Goal: Task Accomplishment & Management: Use online tool/utility

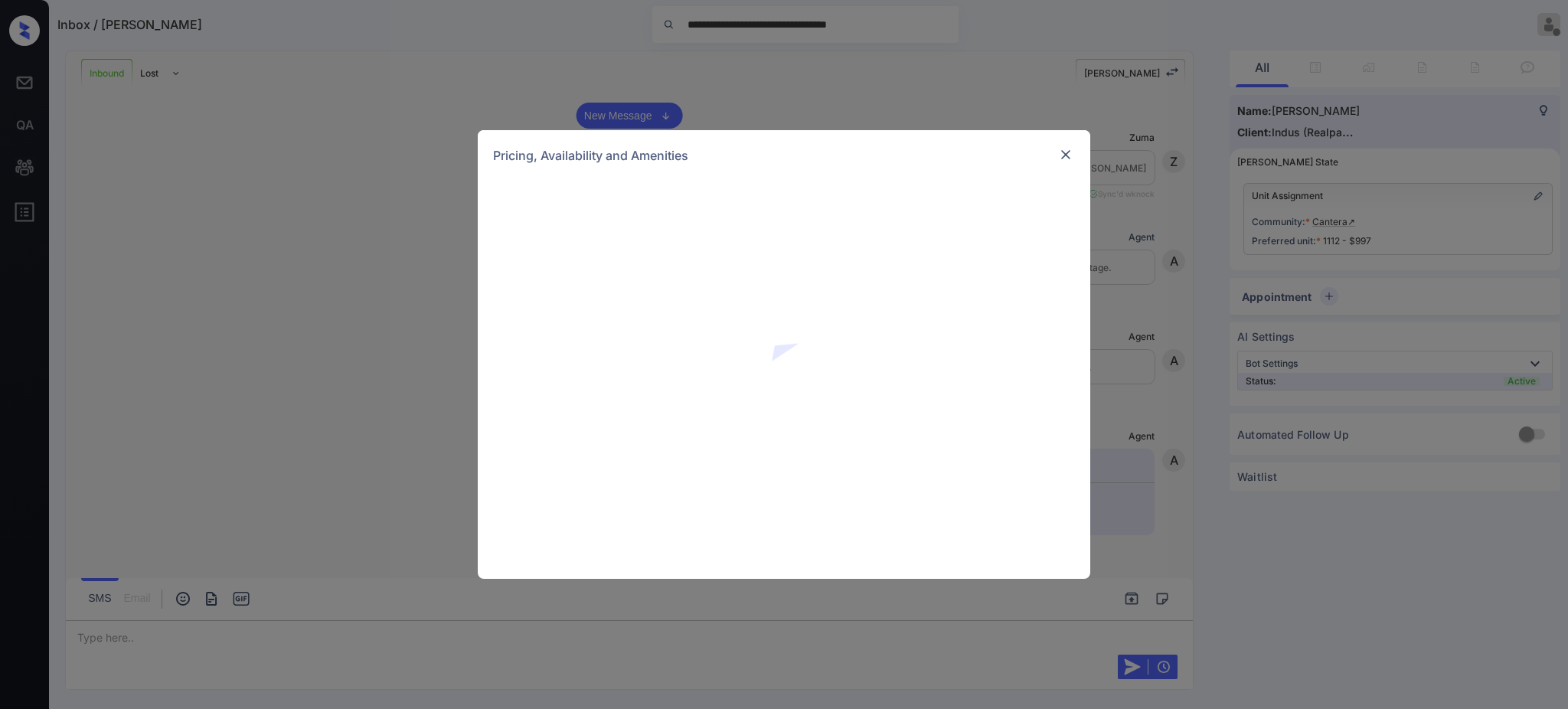
scroll to position [650, 0]
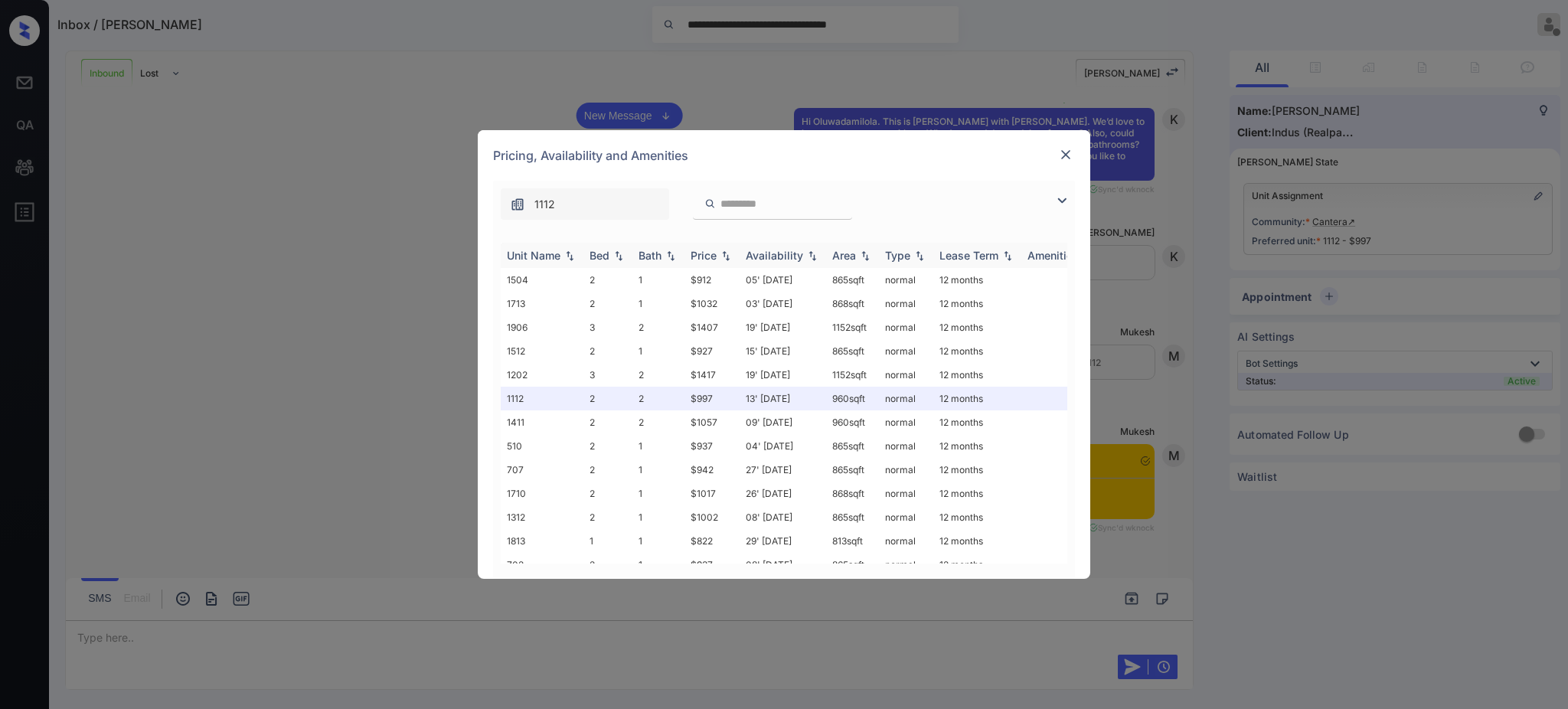
click at [597, 254] on div "Bed" at bounding box center [600, 255] width 20 height 13
click at [1067, 145] on div at bounding box center [1066, 155] width 19 height 19
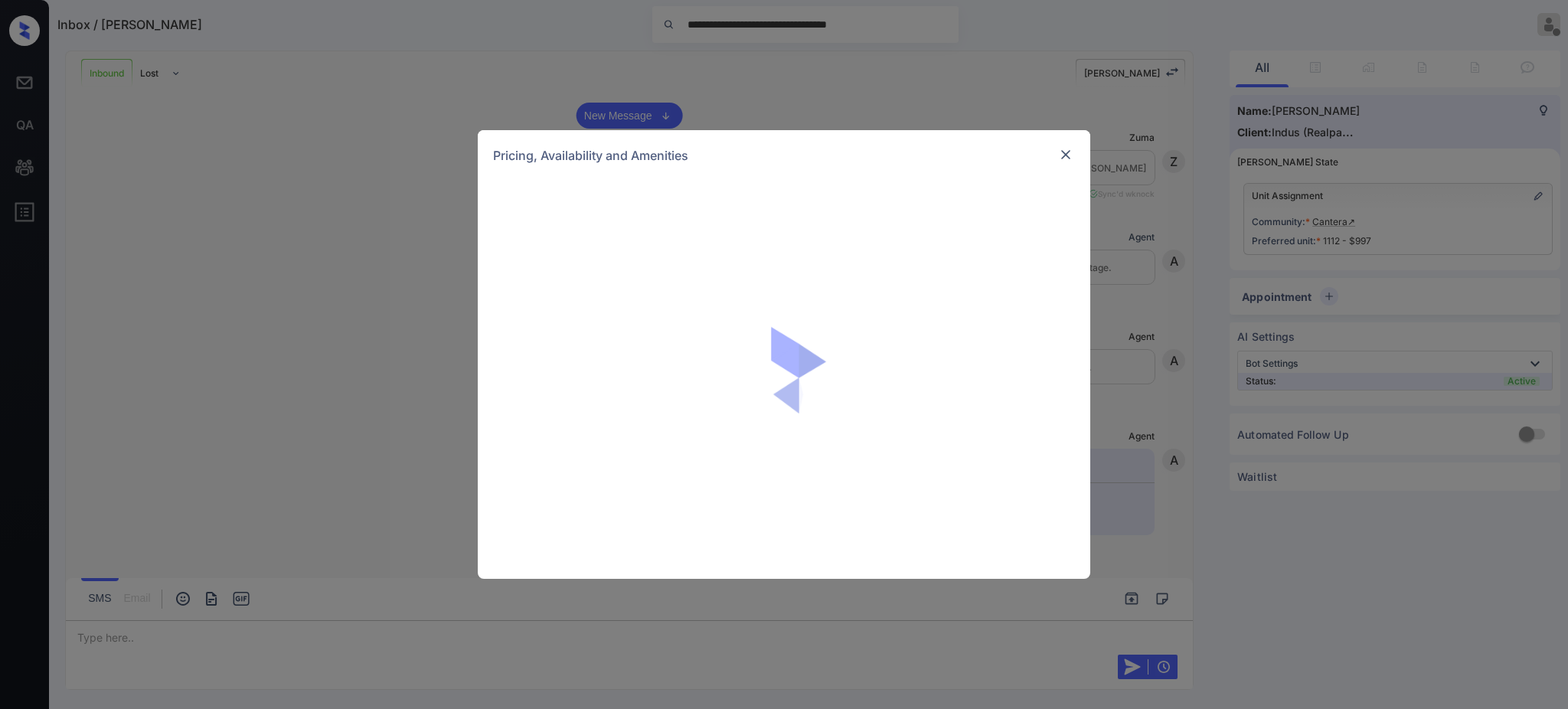
scroll to position [650, 0]
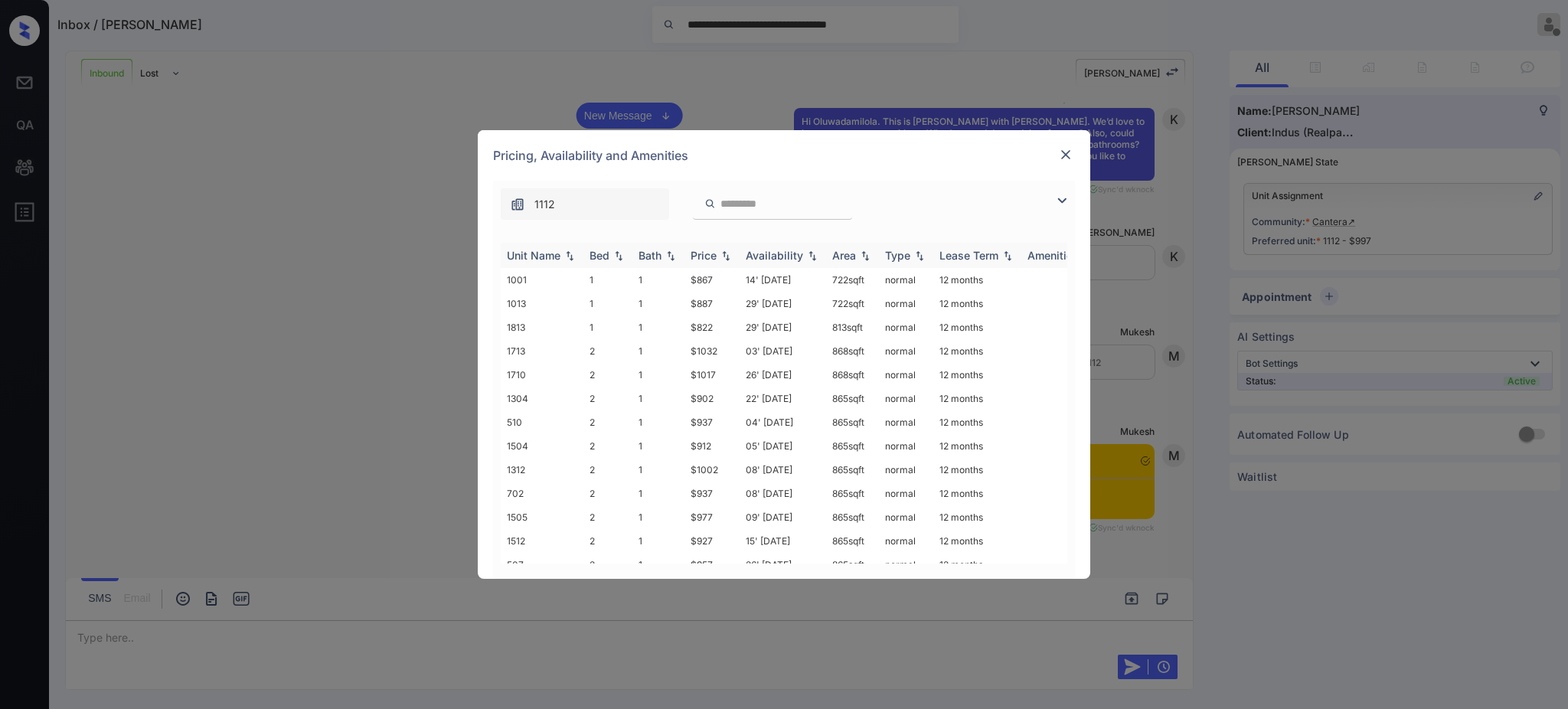
click at [605, 262] on div "Bed" at bounding box center [600, 255] width 20 height 13
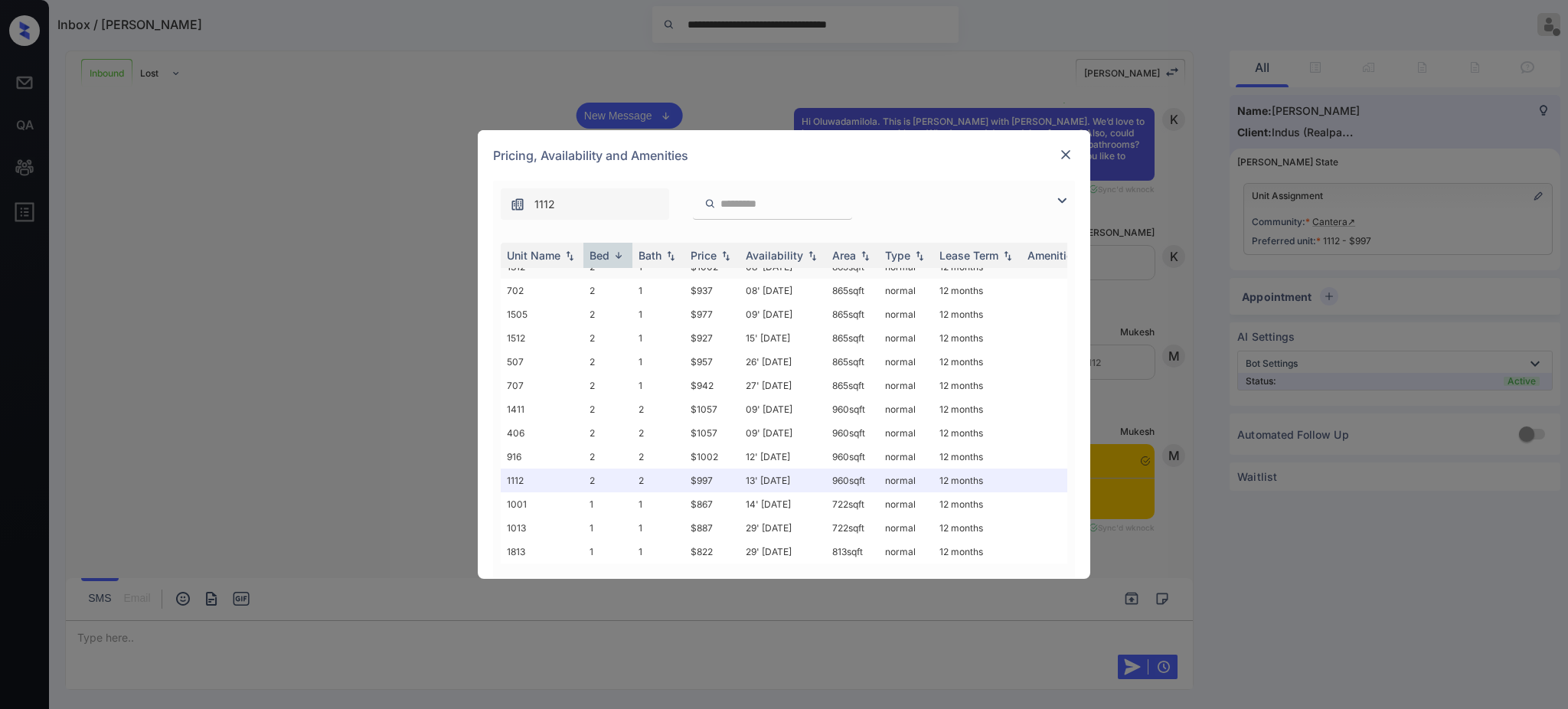
scroll to position [193, 0]
click at [1068, 157] on img at bounding box center [1066, 155] width 16 height 16
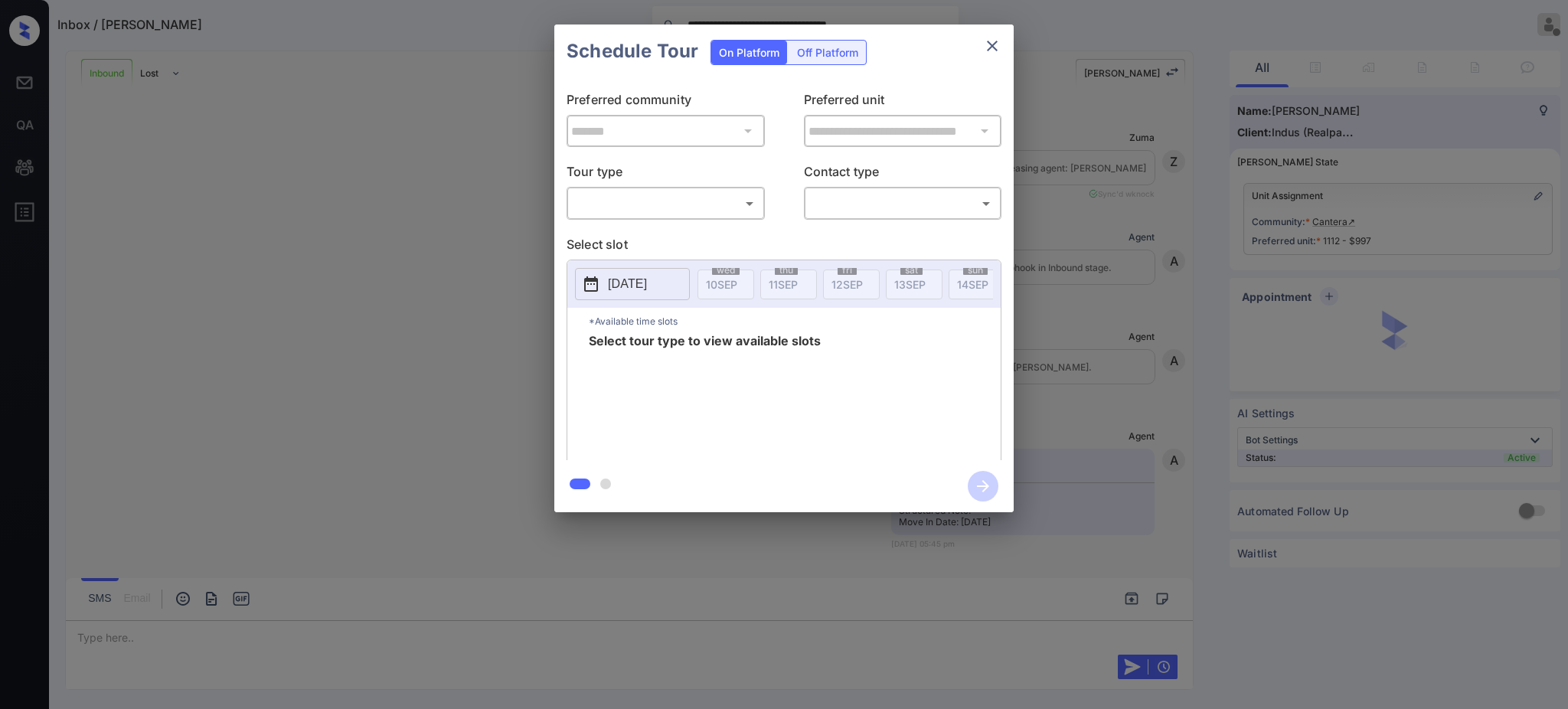
click at [670, 214] on body "**********" at bounding box center [784, 354] width 1568 height 709
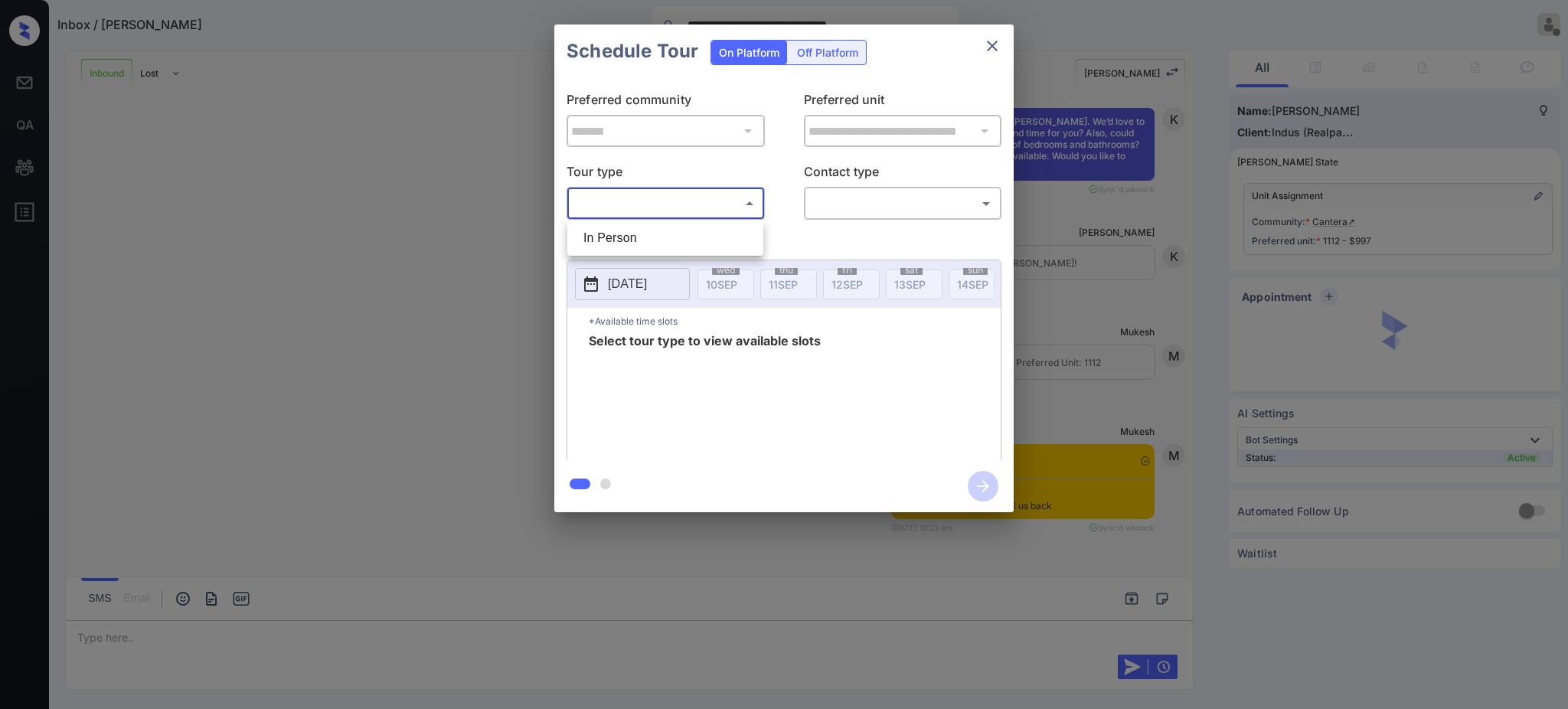
click at [640, 235] on li "In Person" at bounding box center [665, 238] width 188 height 27
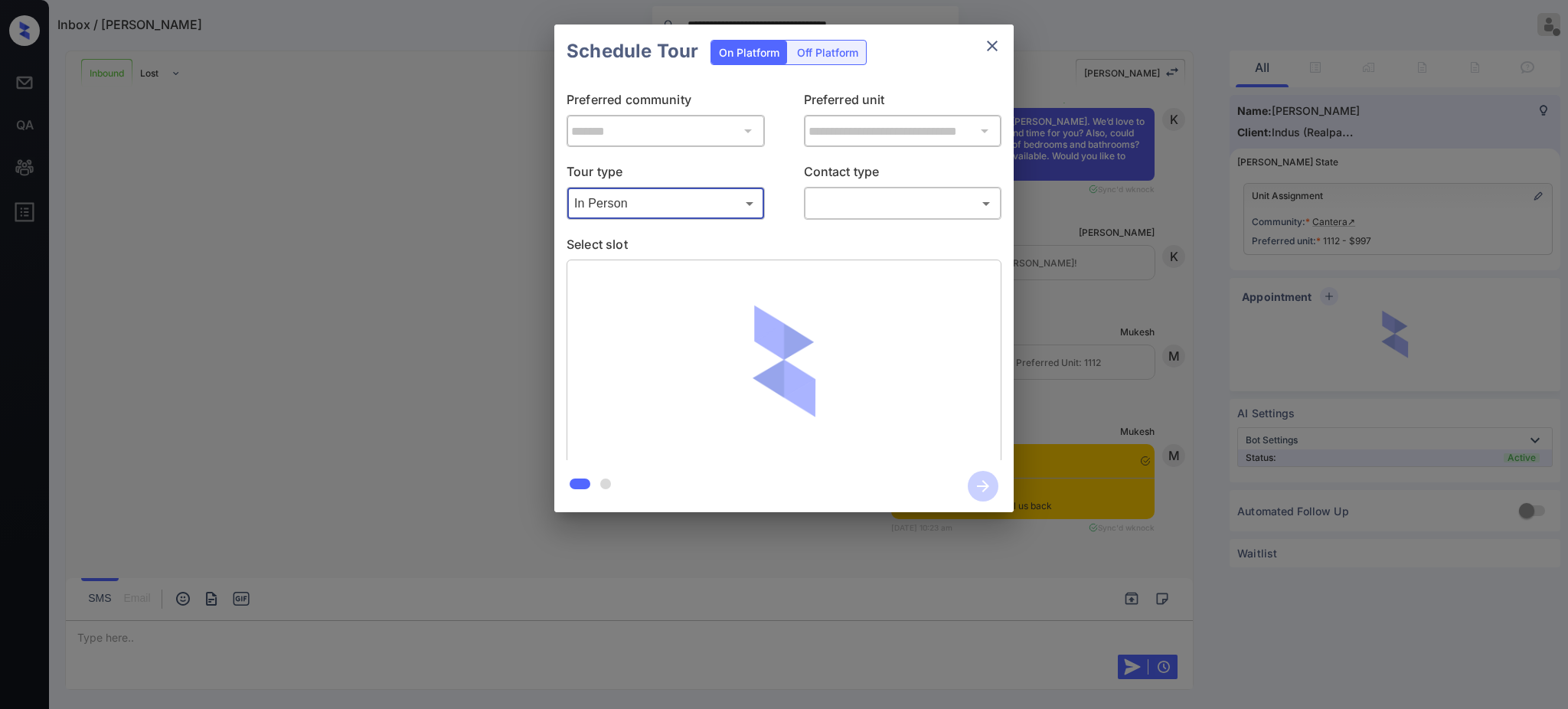
type input "********"
click at [874, 207] on div at bounding box center [784, 354] width 1568 height 709
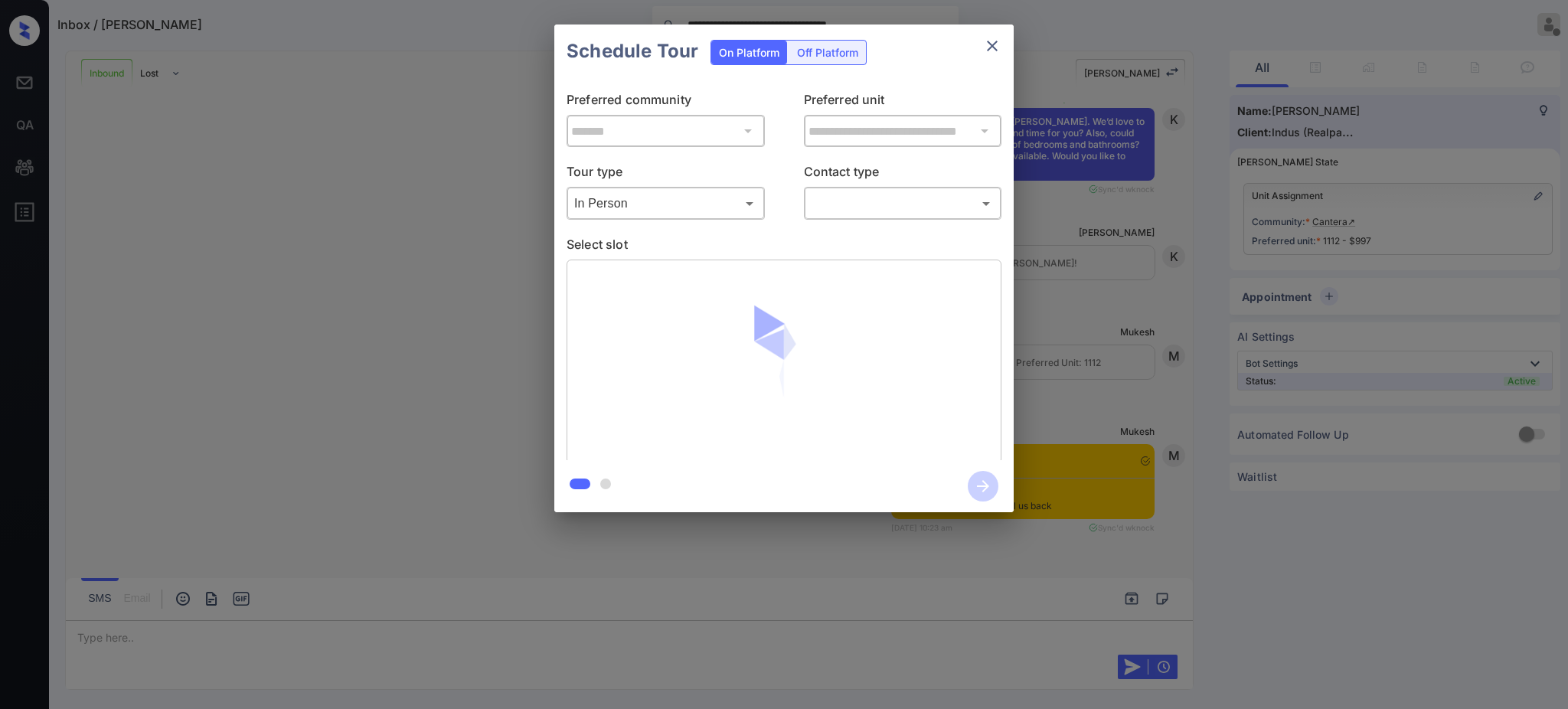
click at [844, 208] on body "**********" at bounding box center [784, 354] width 1568 height 709
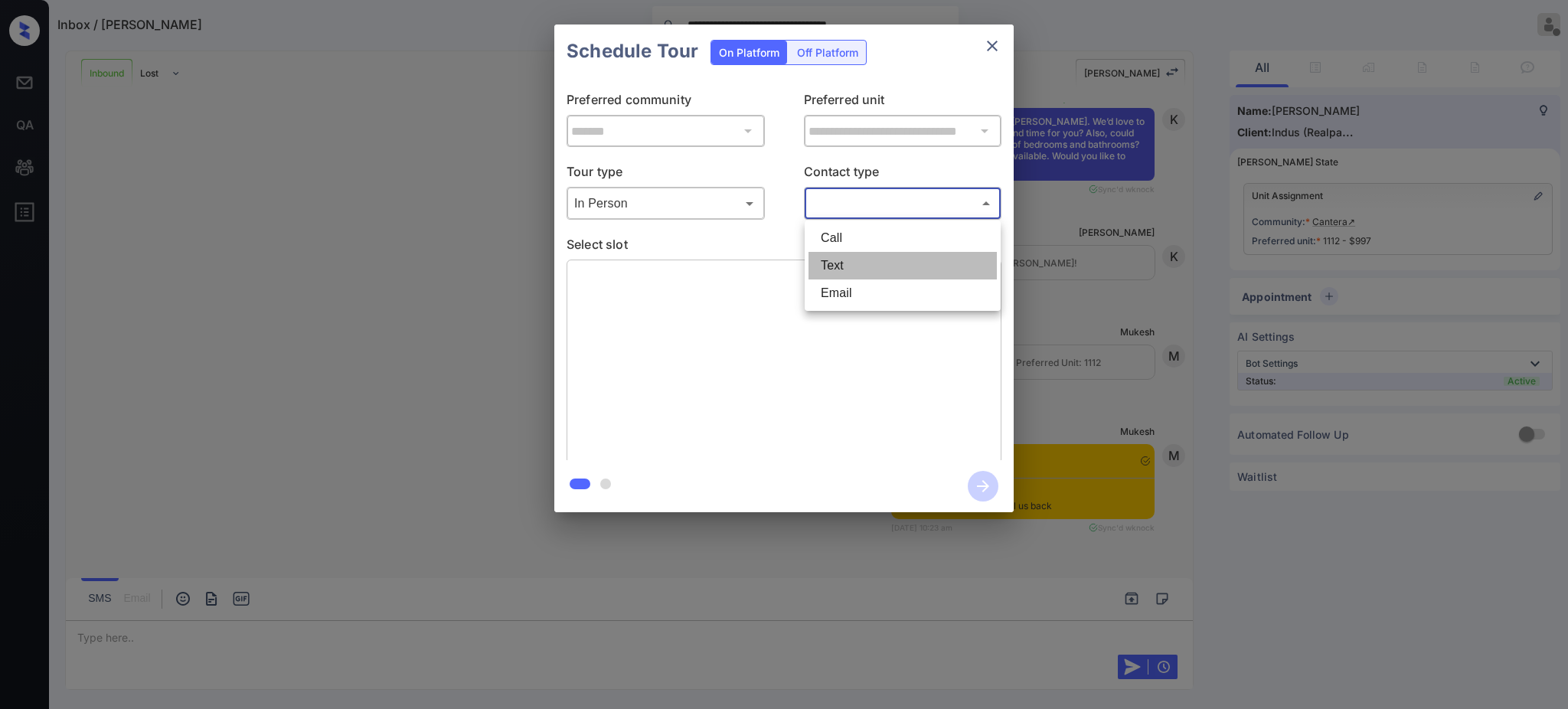
click at [835, 262] on li "Text" at bounding box center [903, 265] width 188 height 27
type input "****"
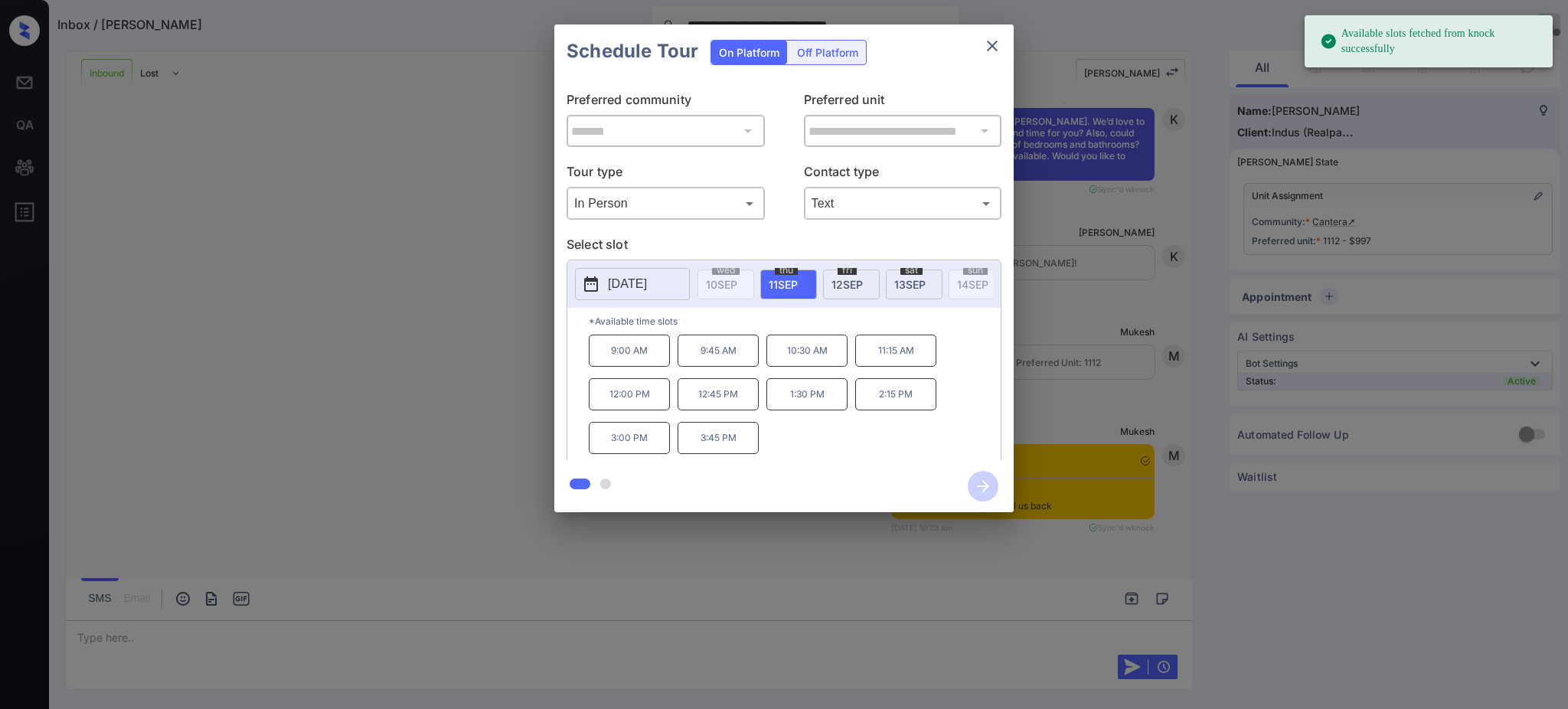
click at [647, 292] on p "[DATE]" at bounding box center [627, 284] width 39 height 19
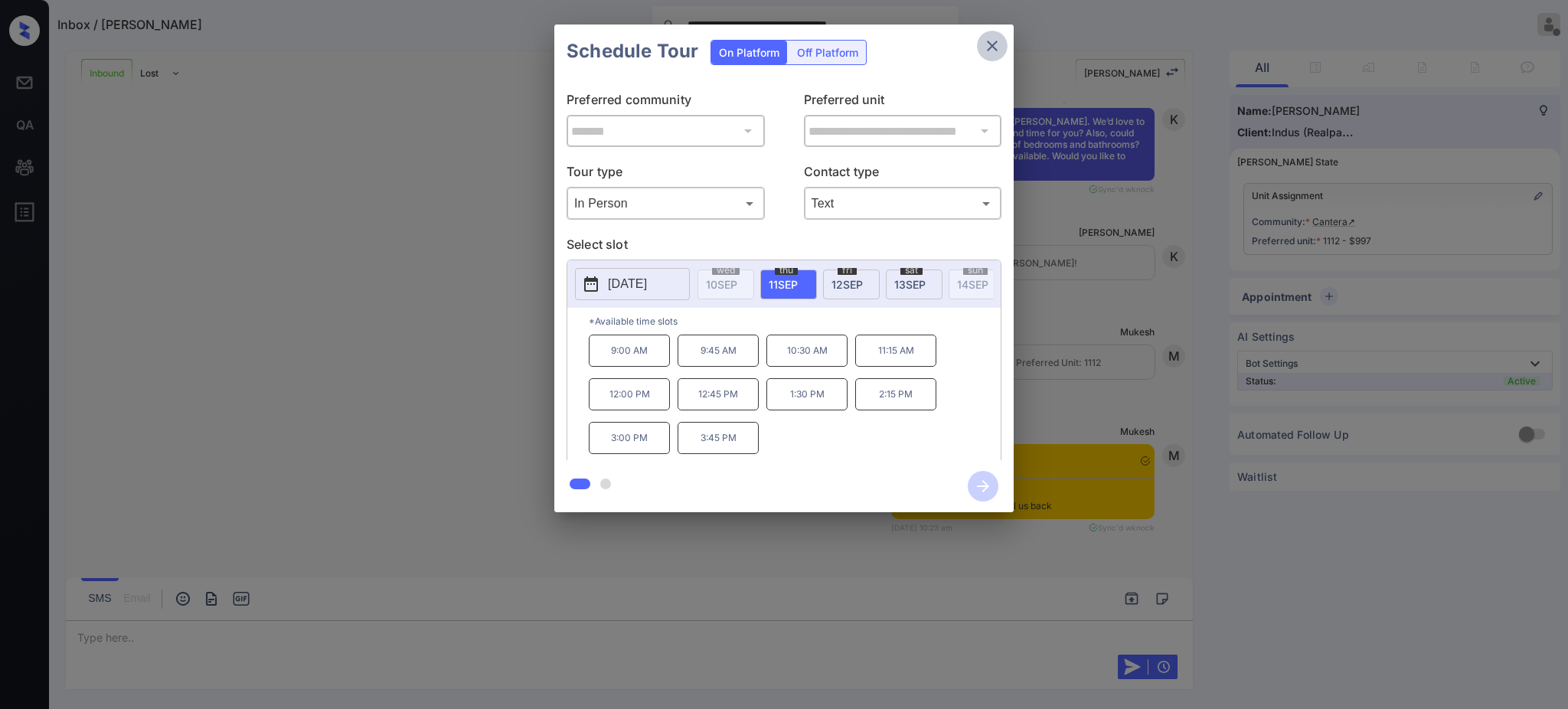
click at [995, 49] on icon "close" at bounding box center [992, 46] width 19 height 19
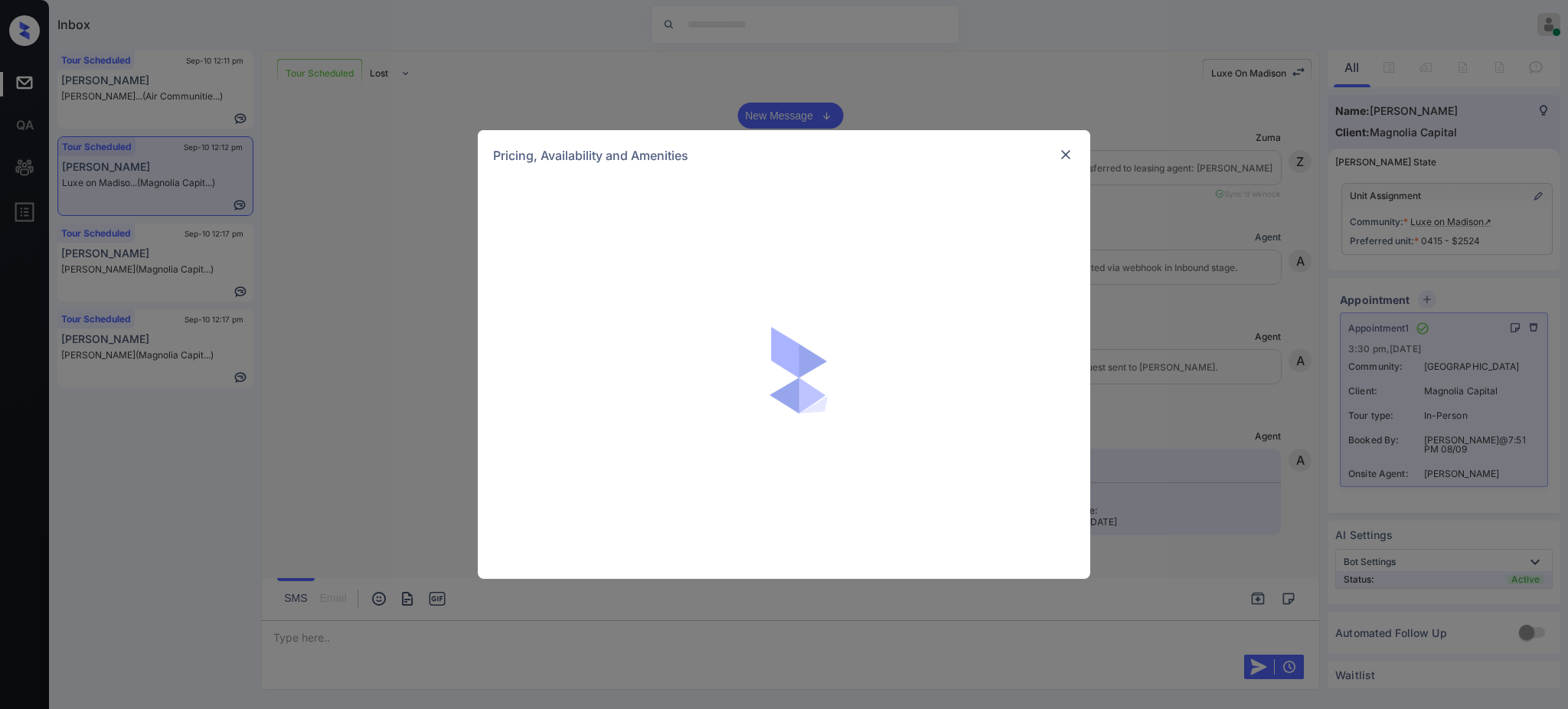
scroll to position [3492, 0]
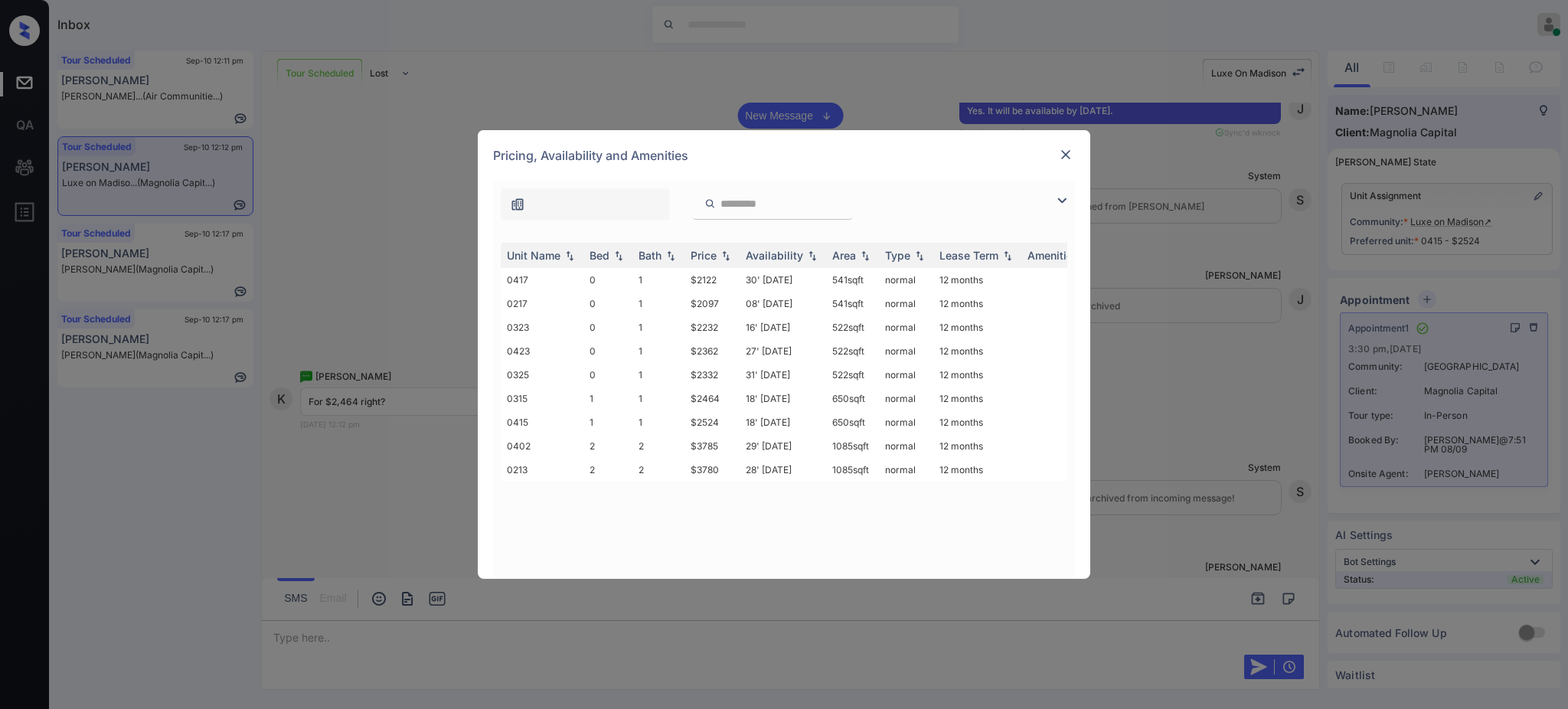
drag, startPoint x: 737, startPoint y: 206, endPoint x: 750, endPoint y: 214, distance: 15.3
click at [737, 206] on input "search" at bounding box center [782, 203] width 126 height 13
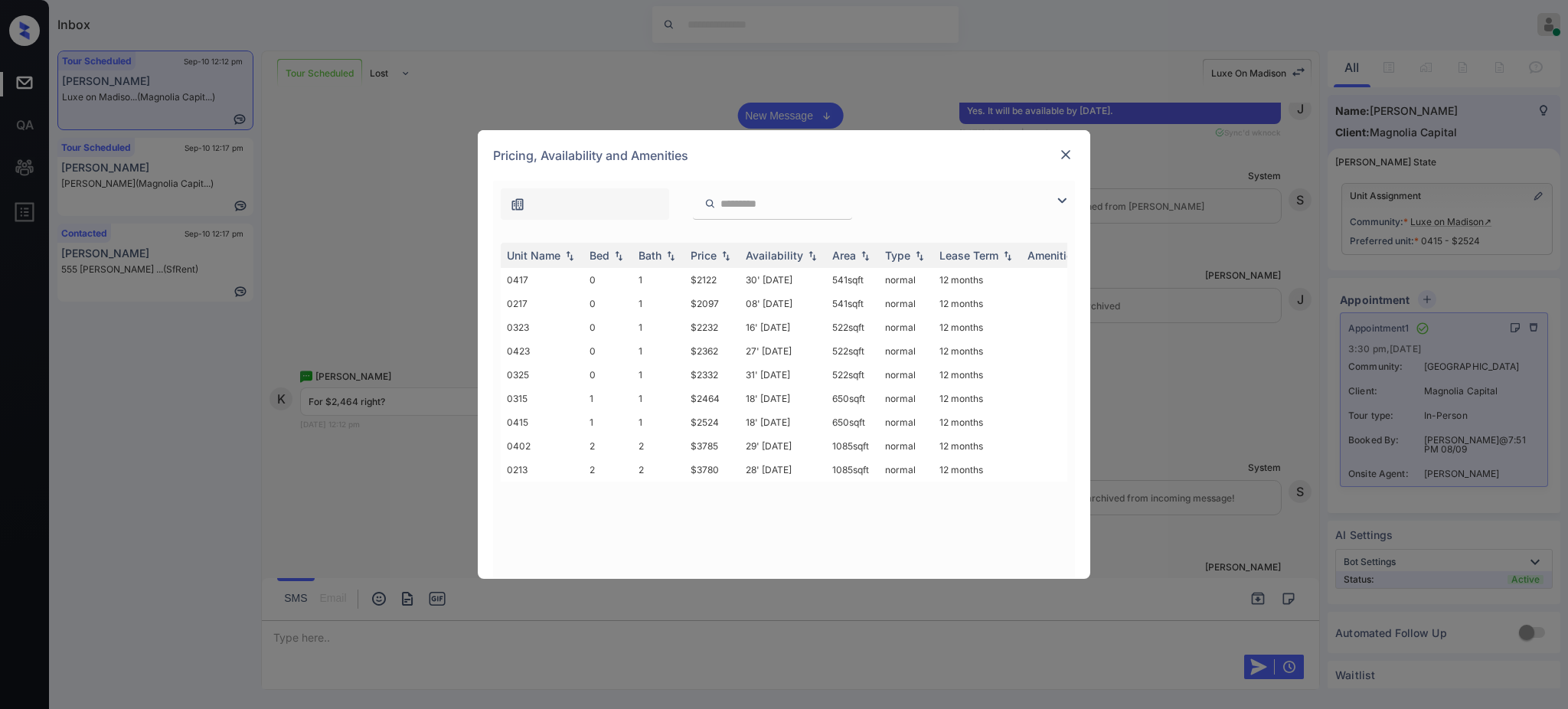
click at [630, 524] on div "Unit Name Bed Bath Price Availability Area Type Lease Term Amenities 0417 0 1 $…" at bounding box center [783, 402] width 566 height 321
drag, startPoint x: 687, startPoint y: 396, endPoint x: 731, endPoint y: 396, distance: 44.0
click at [731, 396] on td "$2464" at bounding box center [712, 398] width 55 height 24
copy td "$2464"
click at [1061, 154] on img at bounding box center [1066, 155] width 16 height 16
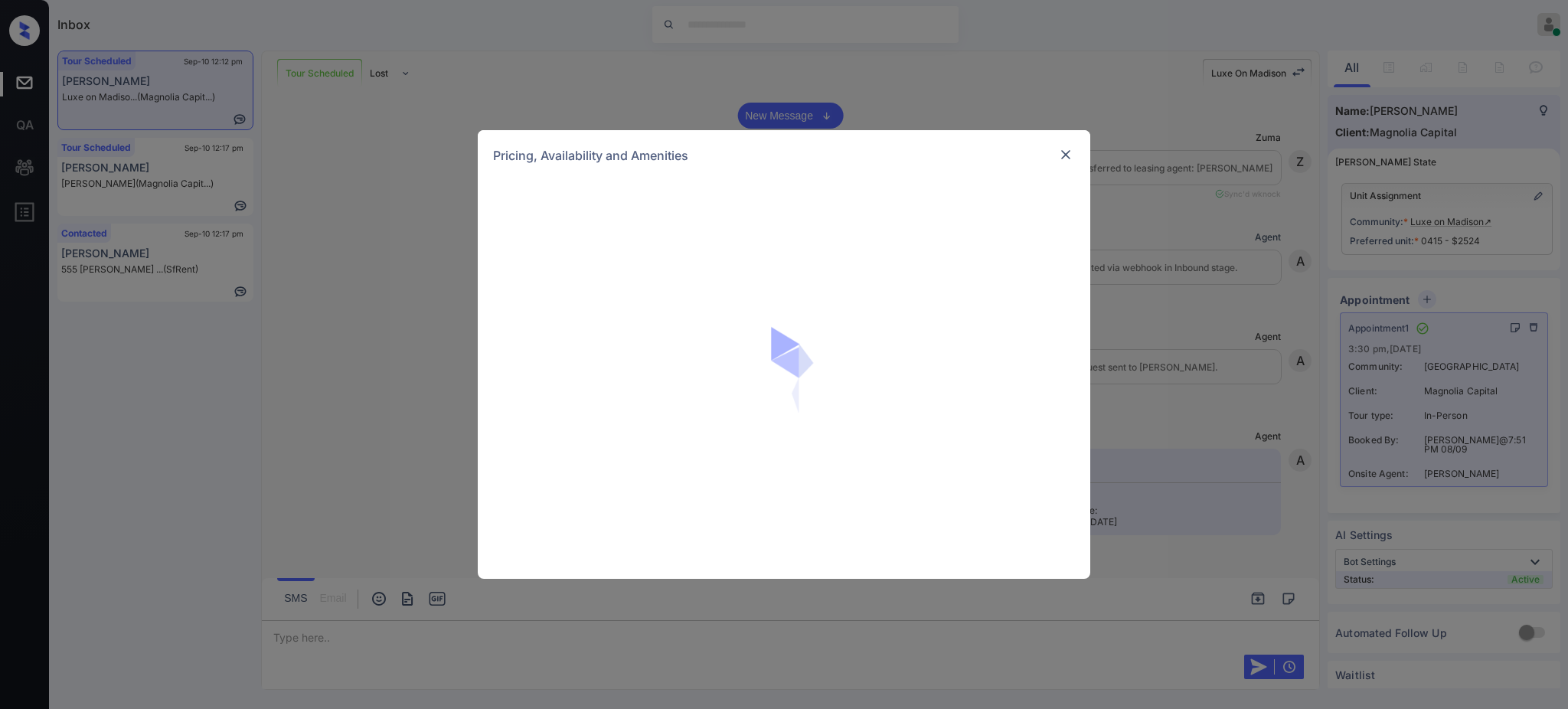
scroll to position [4104, 0]
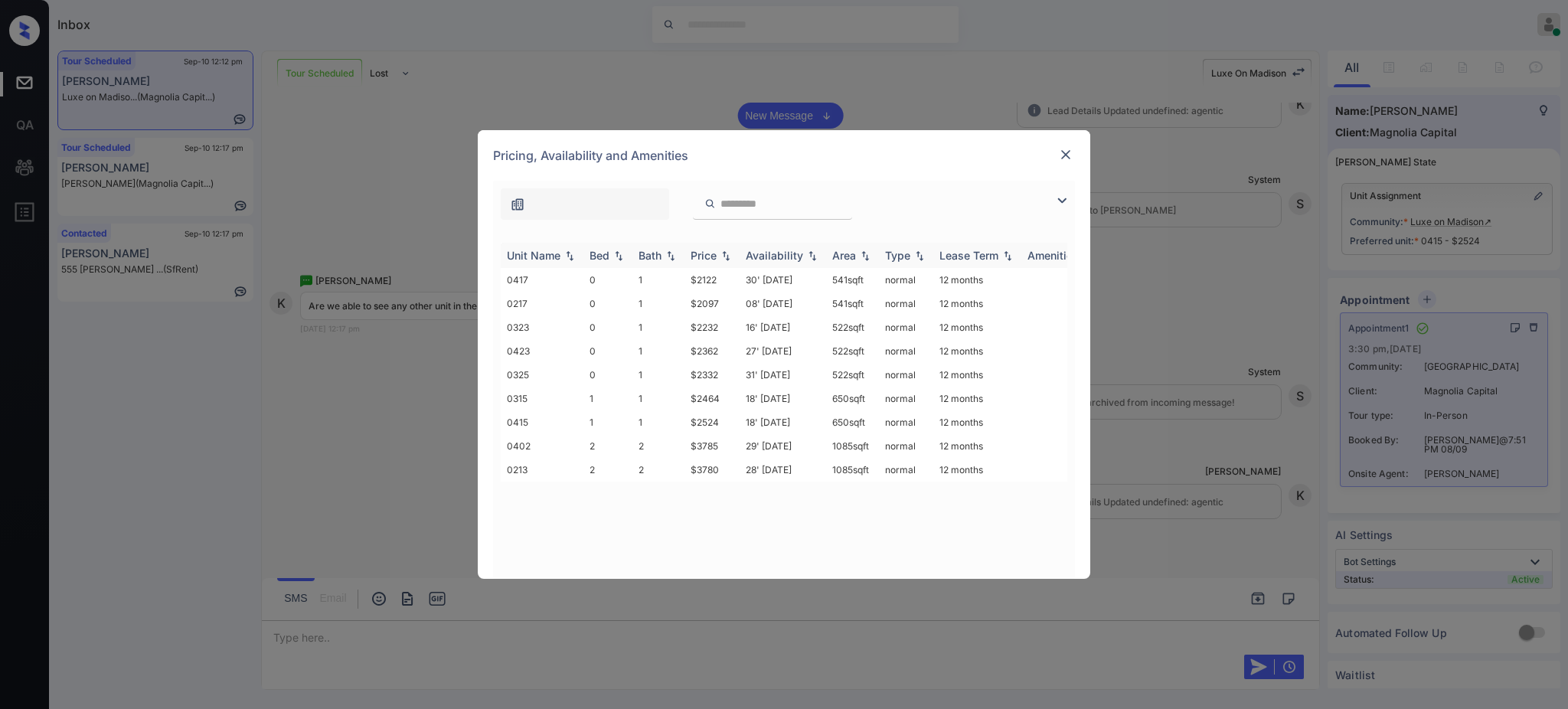
click at [608, 255] on div "Bed" at bounding box center [600, 255] width 20 height 13
click at [1068, 151] on img at bounding box center [1066, 155] width 16 height 16
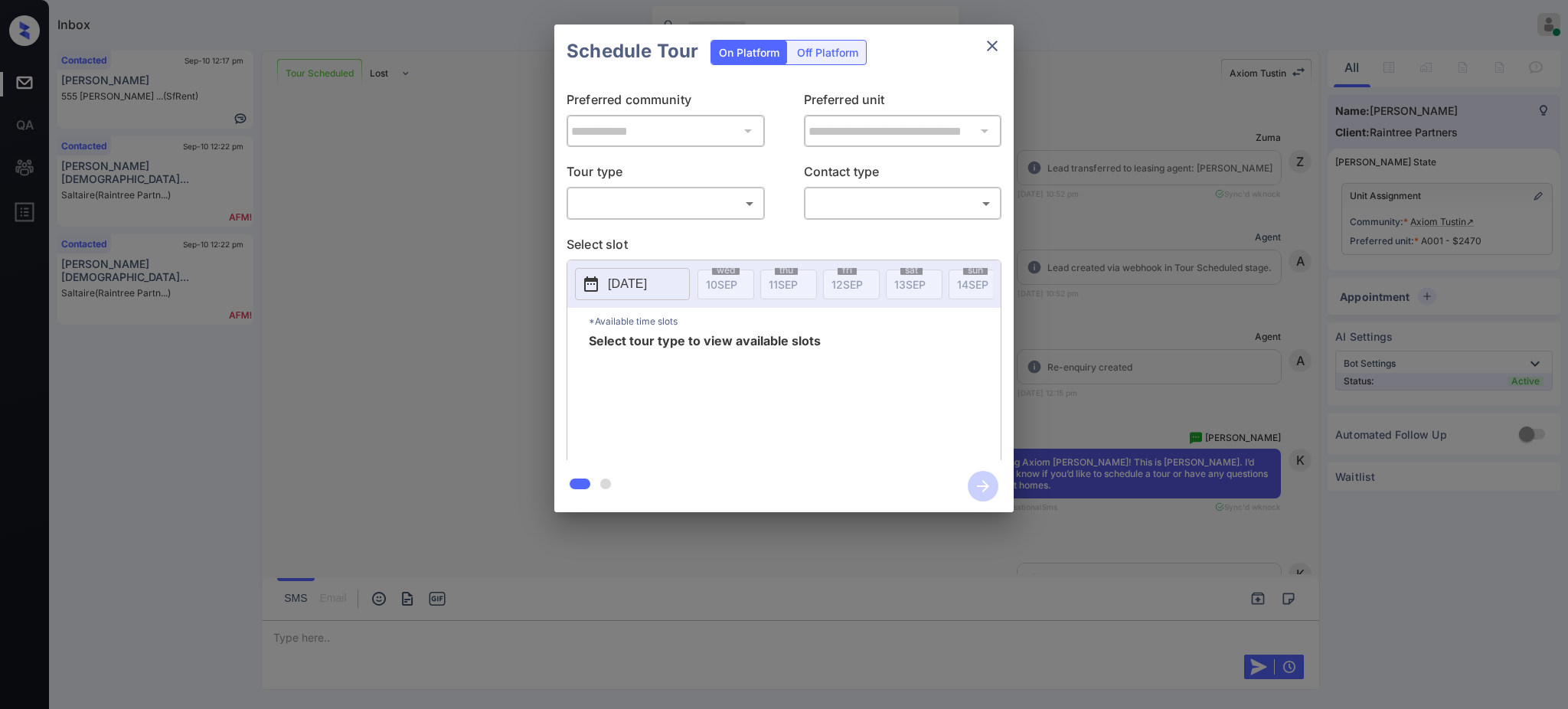
scroll to position [1735, 0]
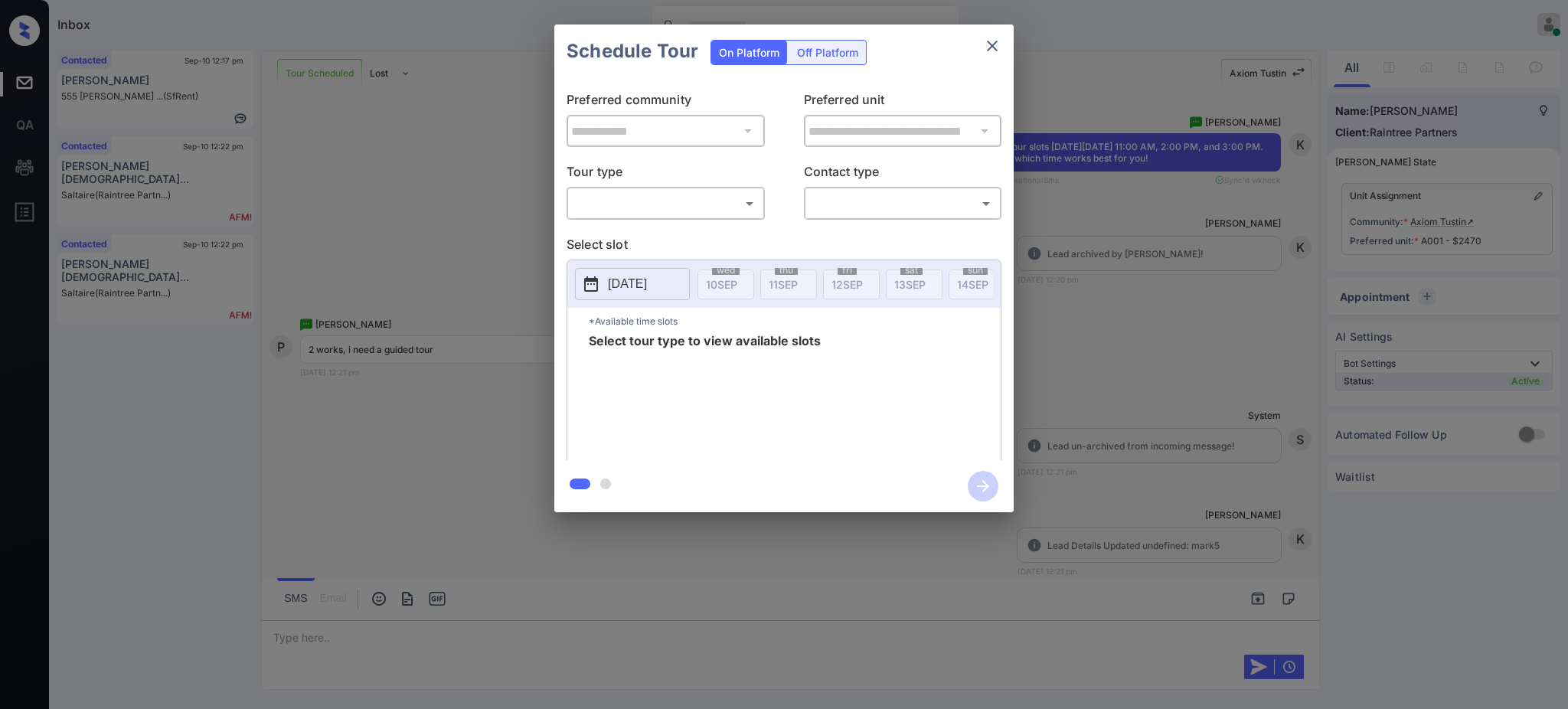
click at [641, 201] on body "Inbox Ajay Kumar Online Set yourself offline Set yourself on break Profile Swit…" at bounding box center [784, 354] width 1568 height 709
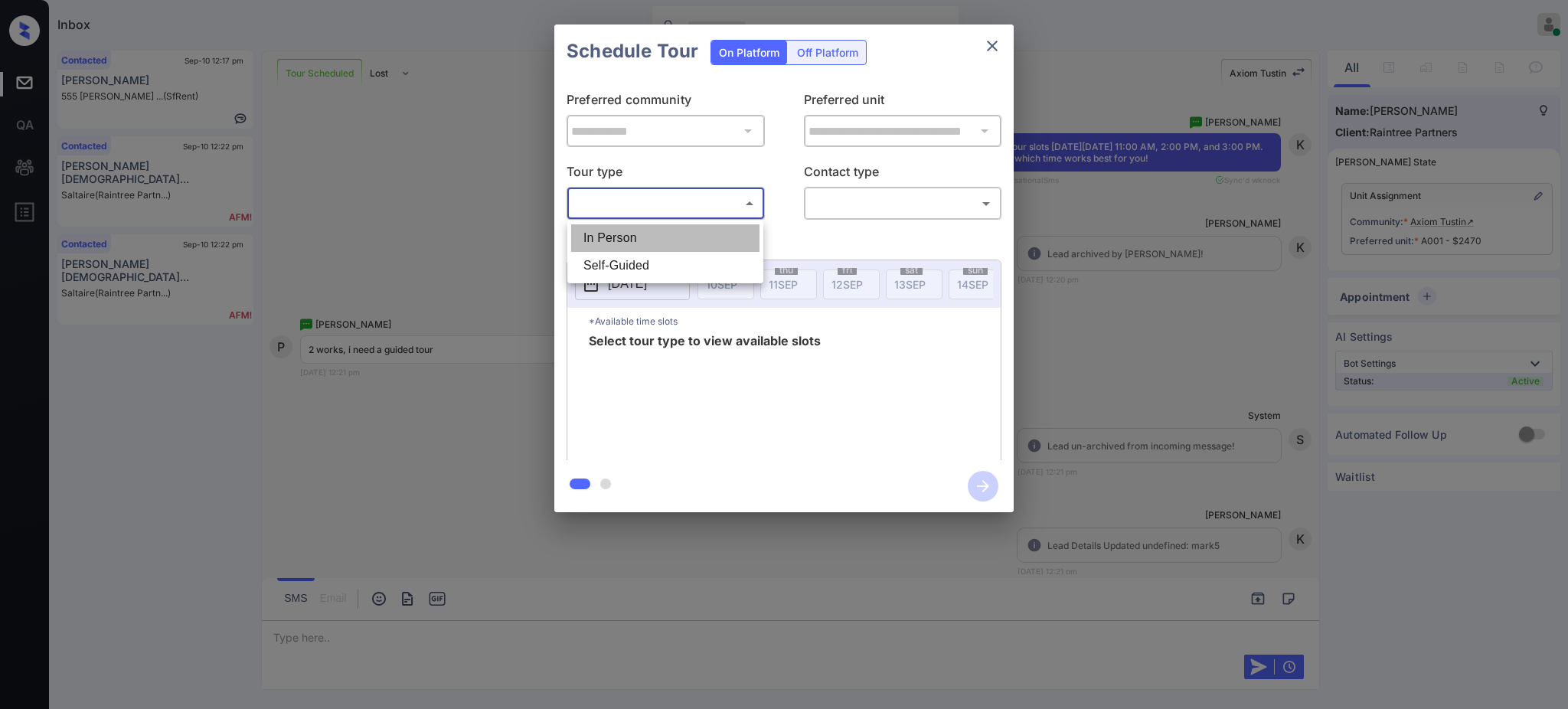
click at [628, 241] on li "In Person" at bounding box center [665, 238] width 188 height 27
type input "********"
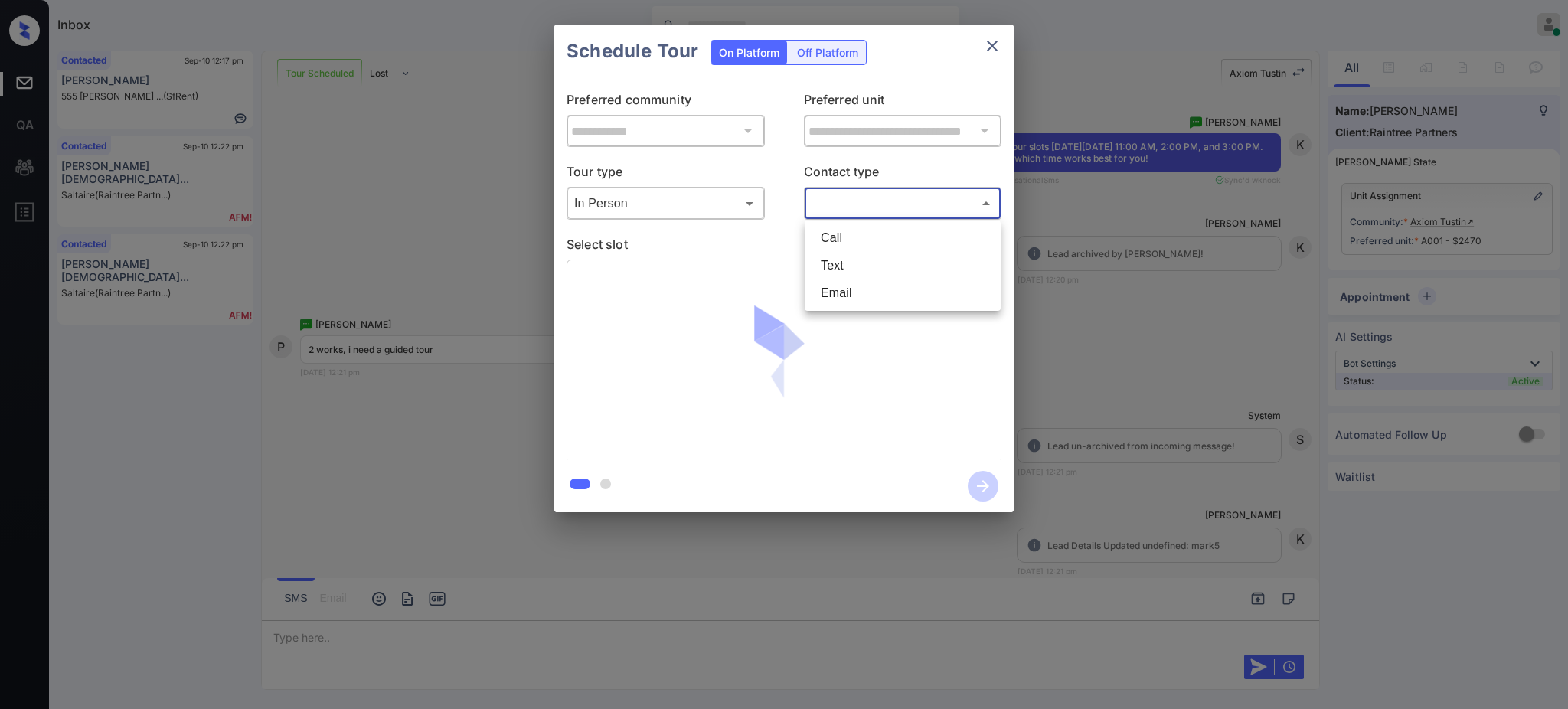
click at [846, 200] on body "Inbox Ajay Kumar Online Set yourself offline Set yourself on break Profile Swit…" at bounding box center [784, 354] width 1568 height 709
click at [840, 262] on li "Text" at bounding box center [903, 265] width 188 height 27
type input "****"
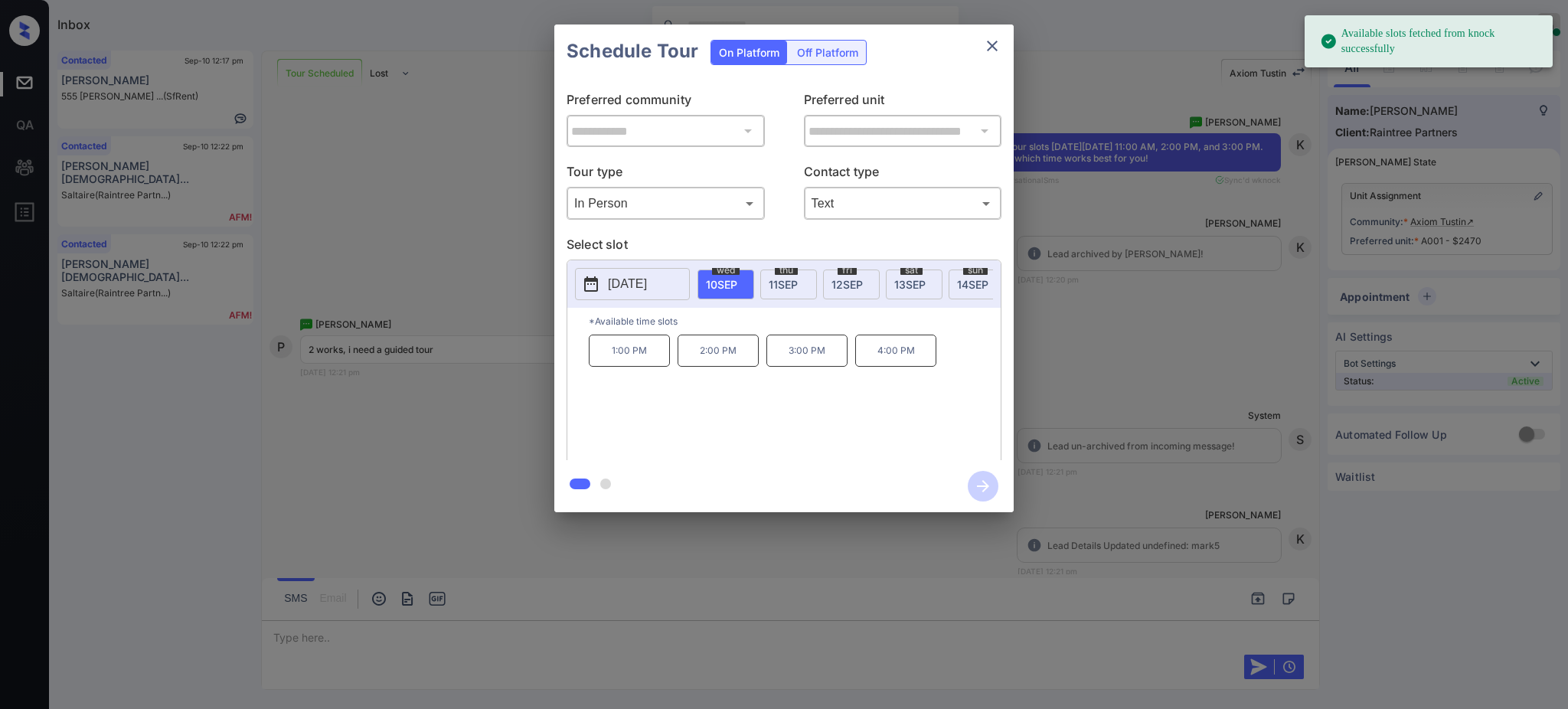
click at [890, 286] on div "sat 13 SEP" at bounding box center [914, 284] width 57 height 30
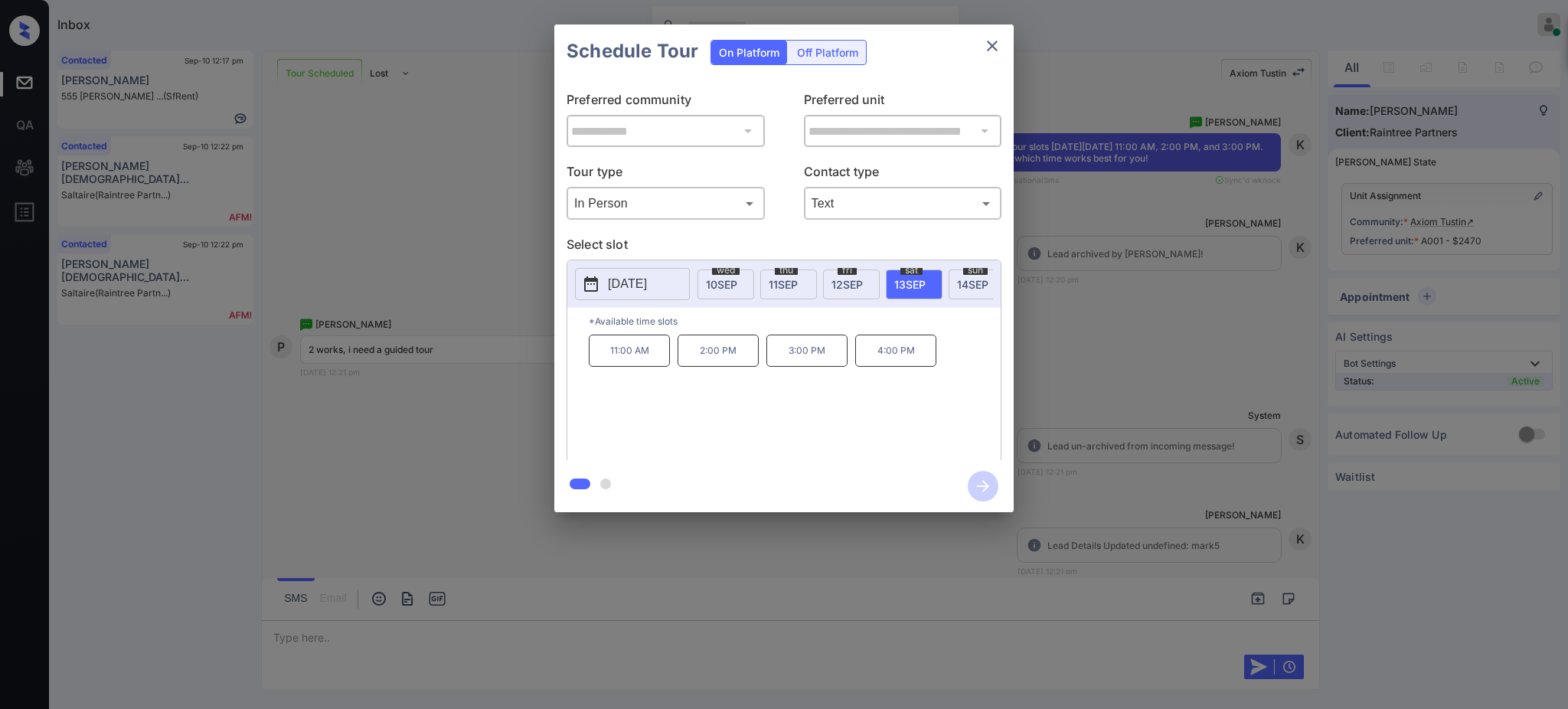
click at [716, 367] on p "2:00 PM" at bounding box center [718, 350] width 81 height 32
click at [978, 487] on icon "button" at bounding box center [983, 485] width 30 height 30
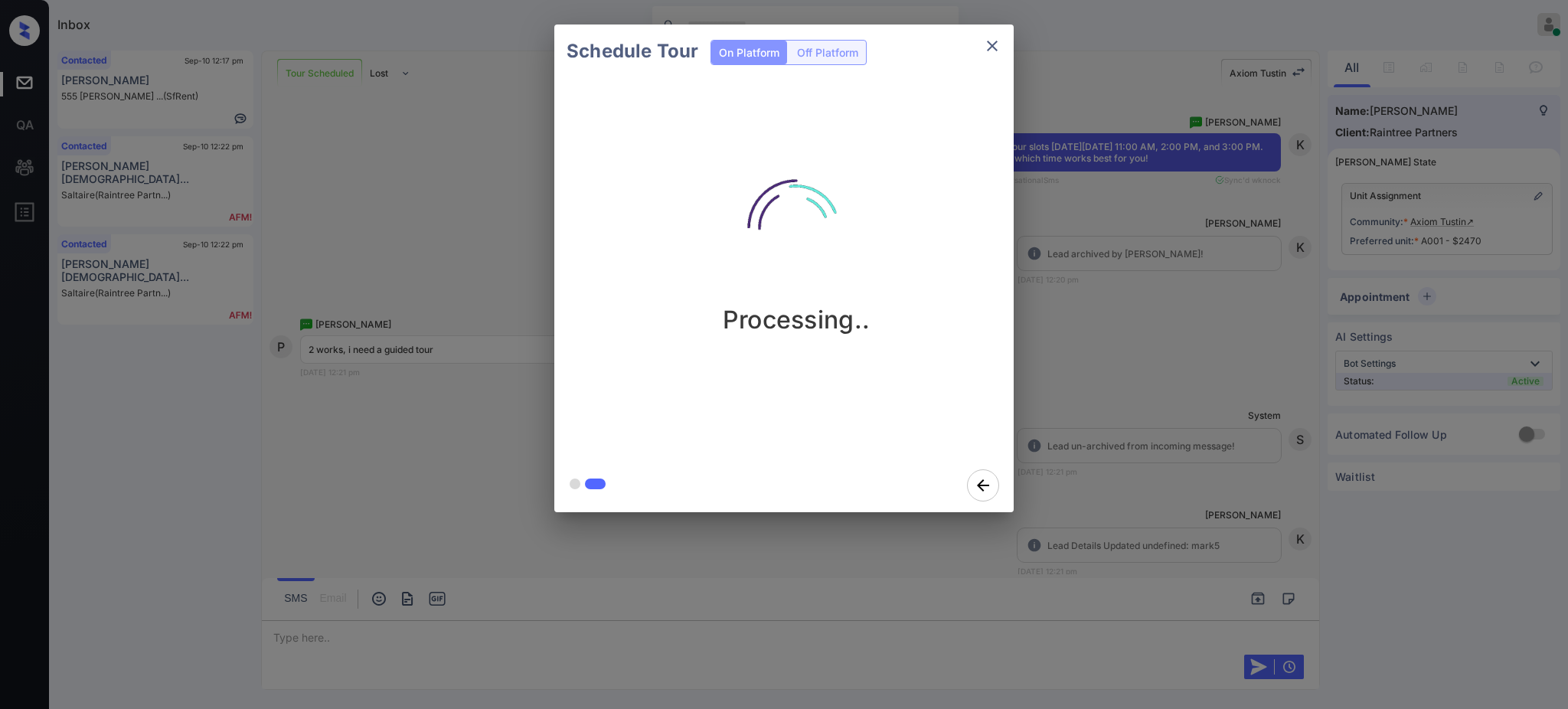
click at [1131, 407] on div "Schedule Tour On Platform Off Platform Processing.." at bounding box center [784, 268] width 1568 height 537
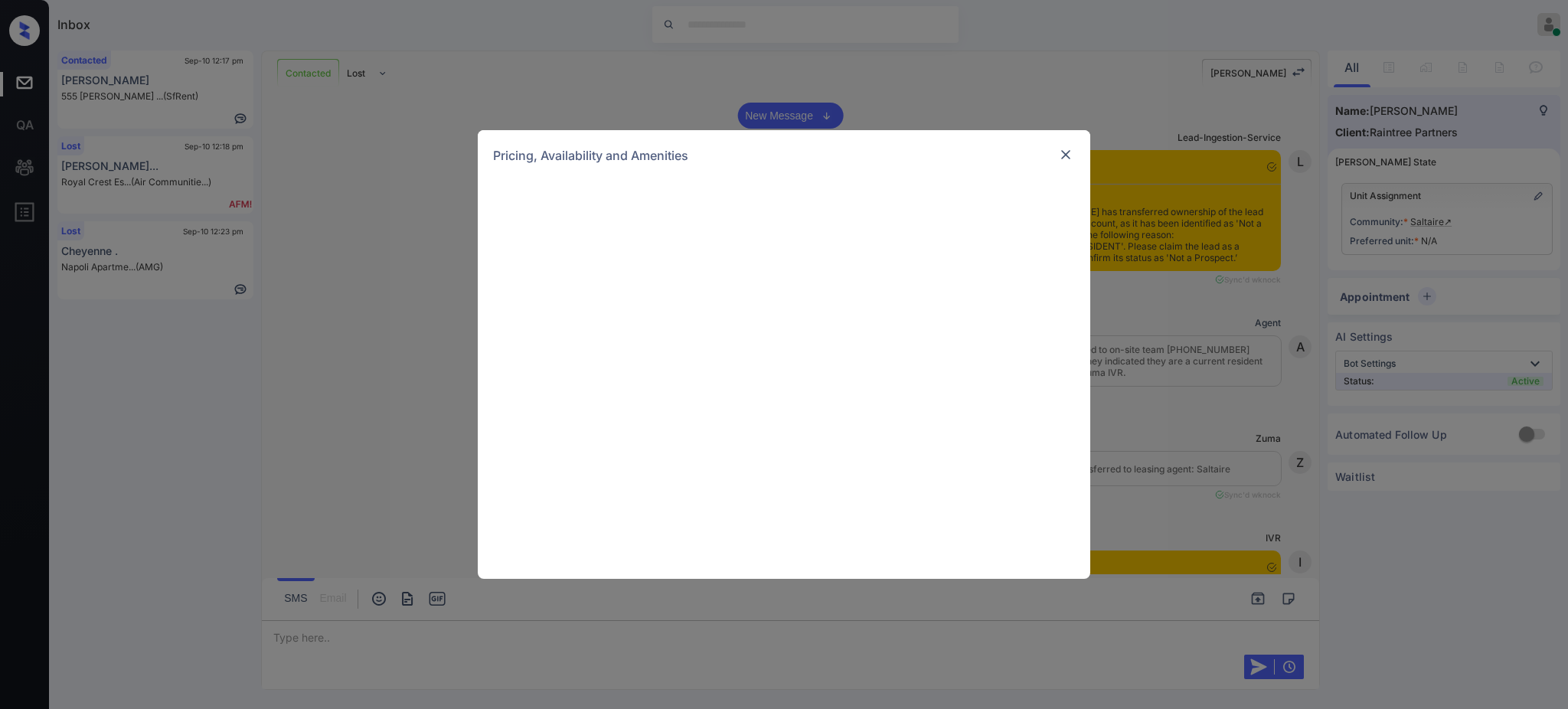
scroll to position [5314, 0]
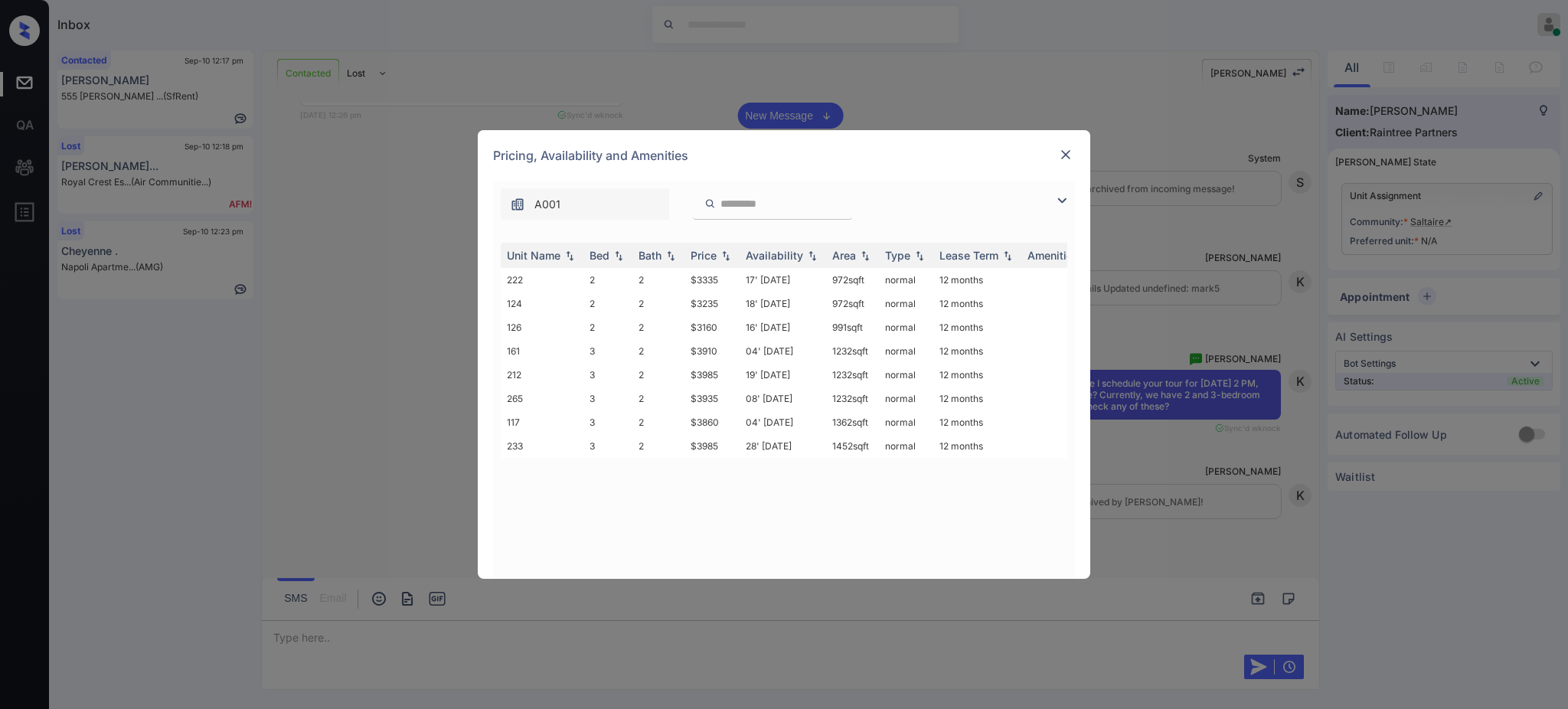
click at [1067, 153] on img at bounding box center [1066, 155] width 16 height 16
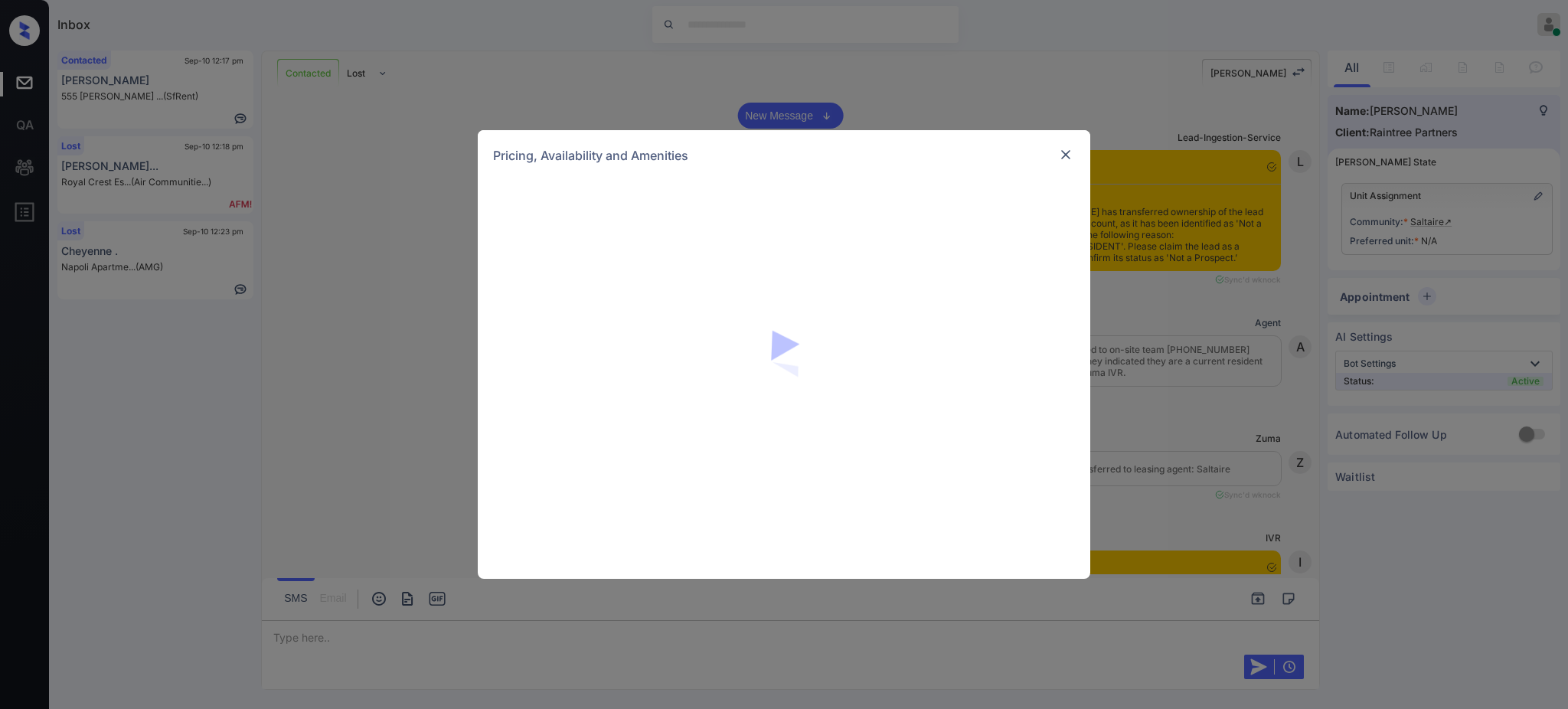
scroll to position [5314, 0]
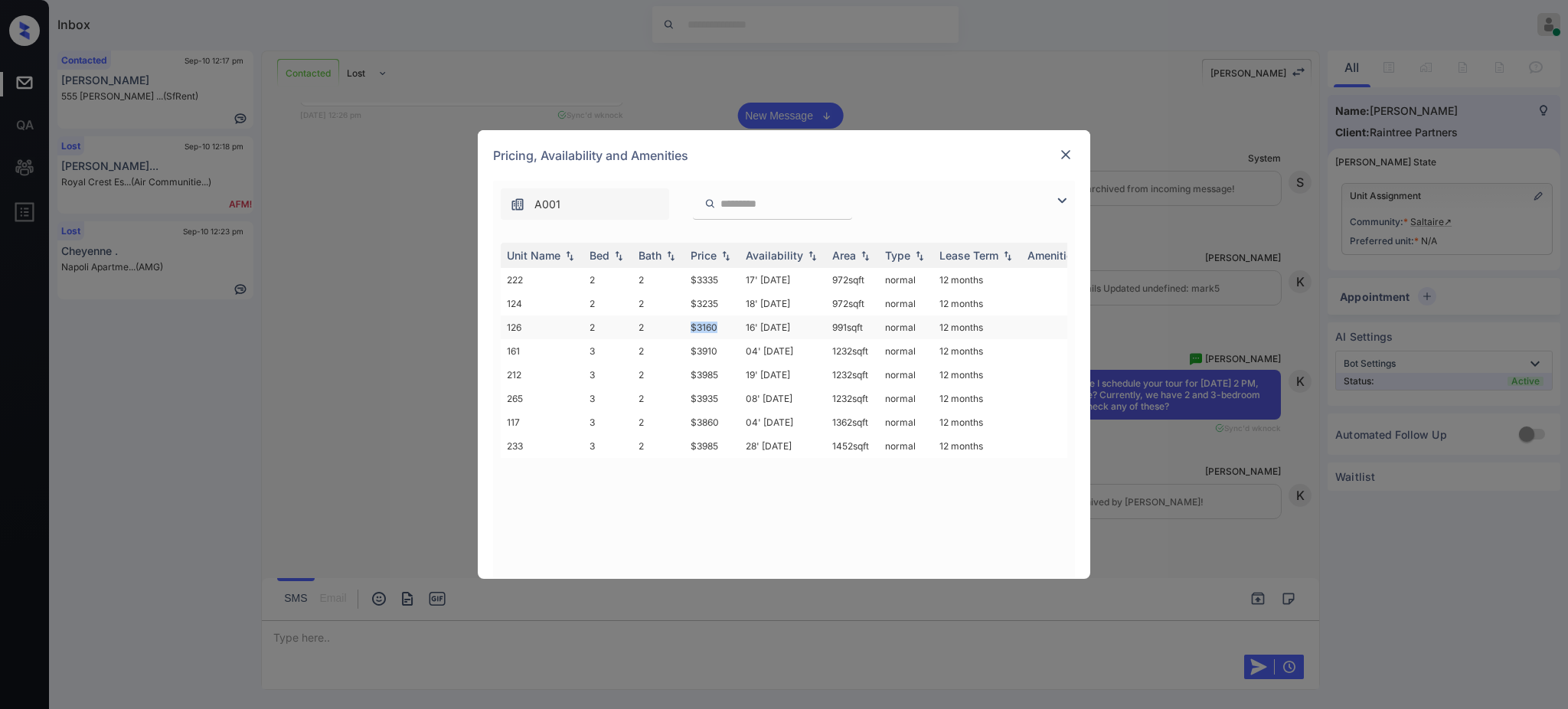
drag, startPoint x: 671, startPoint y: 328, endPoint x: 725, endPoint y: 327, distance: 54.0
click at [719, 327] on tr "126 2 2 $3160 16' Sep 25 991 sqft normal 12 months" at bounding box center [901, 327] width 800 height 24
copy tr "$3160"
click at [1058, 152] on img at bounding box center [1066, 155] width 16 height 16
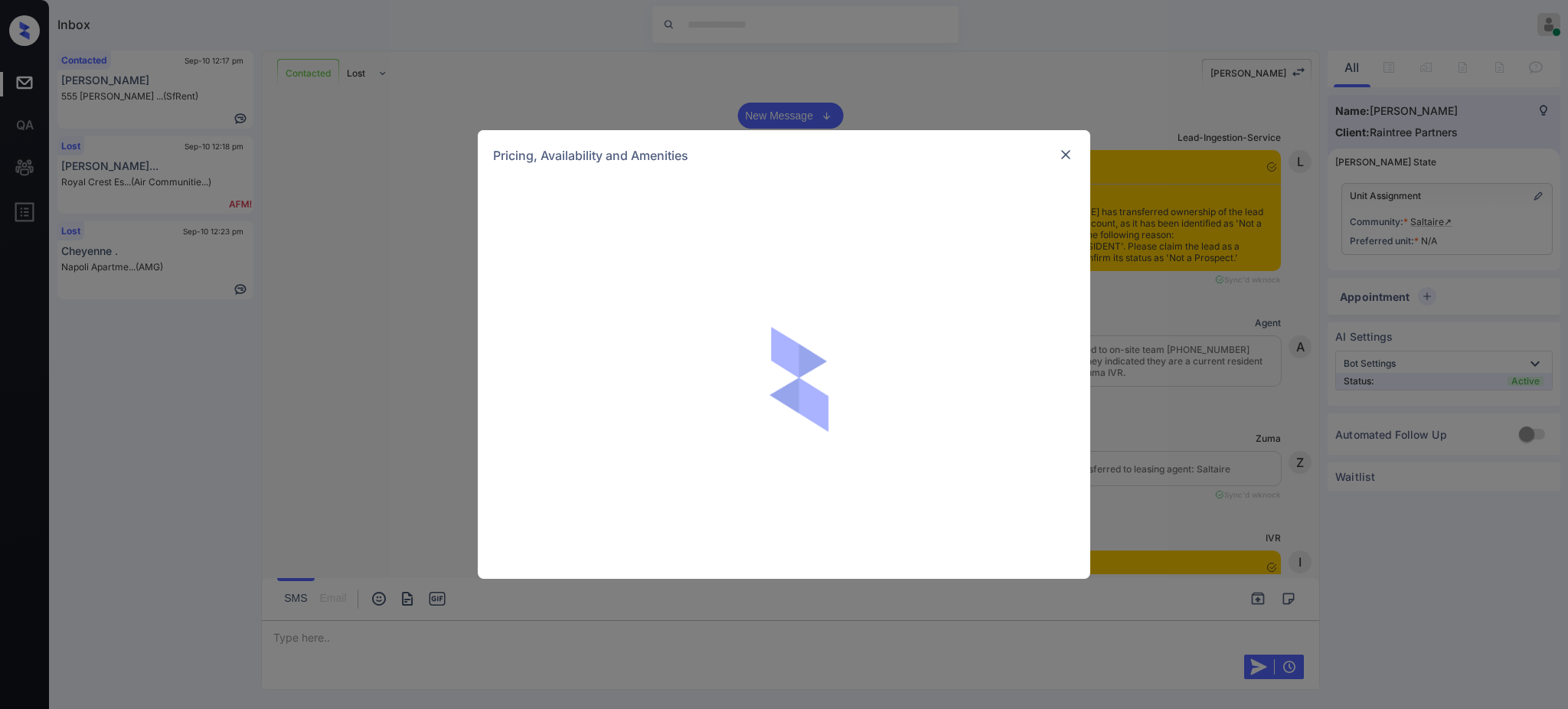
scroll to position [5610, 0]
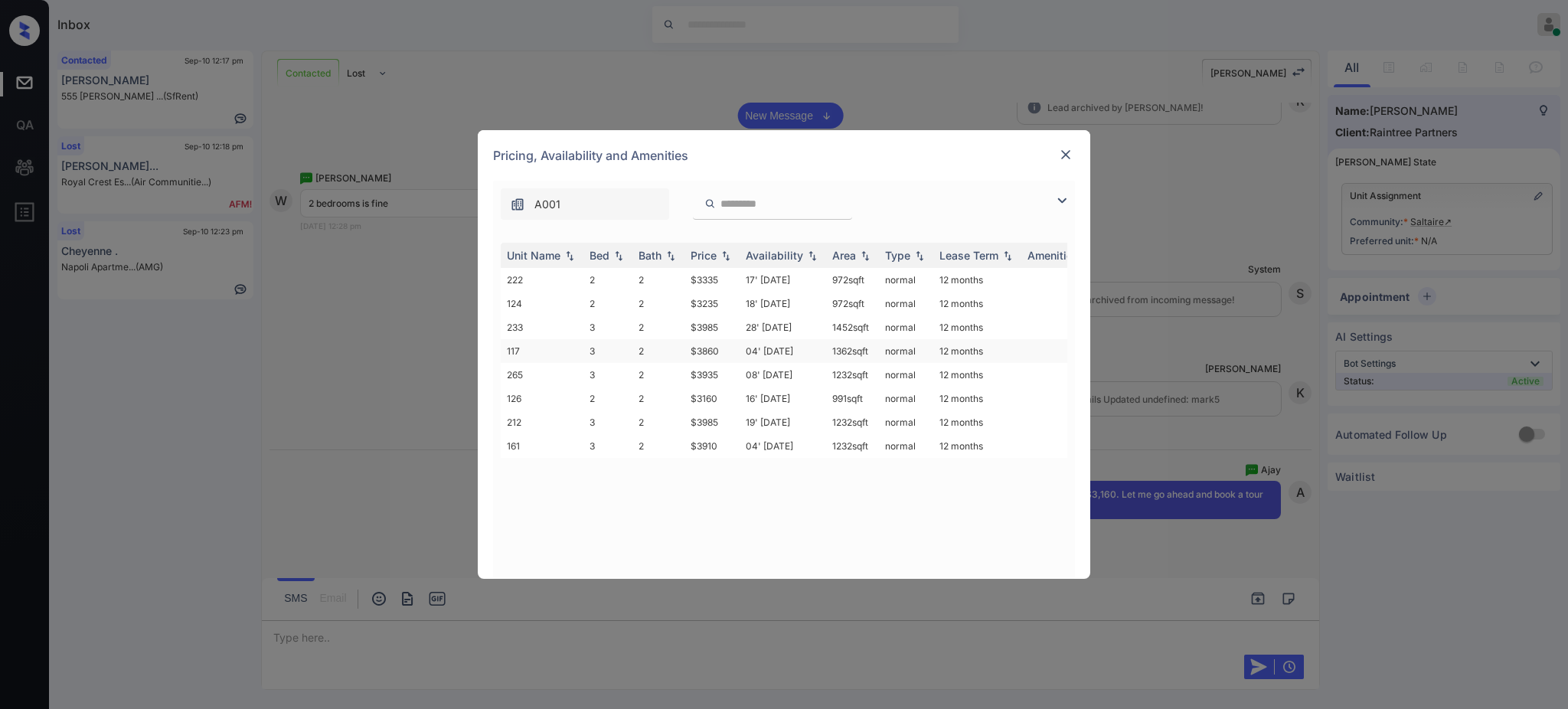
click at [707, 343] on td "$3860" at bounding box center [712, 351] width 55 height 24
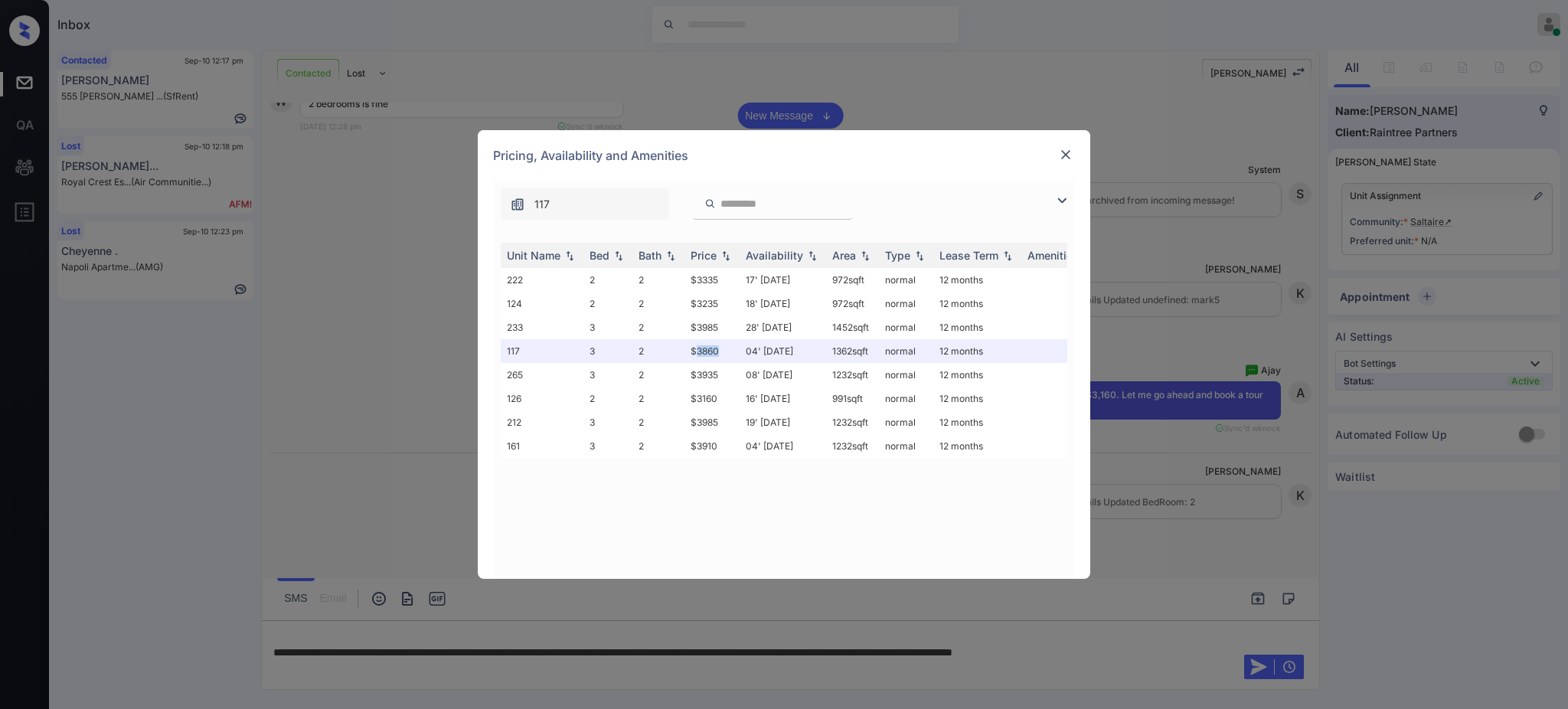
click at [1064, 157] on img at bounding box center [1066, 155] width 16 height 16
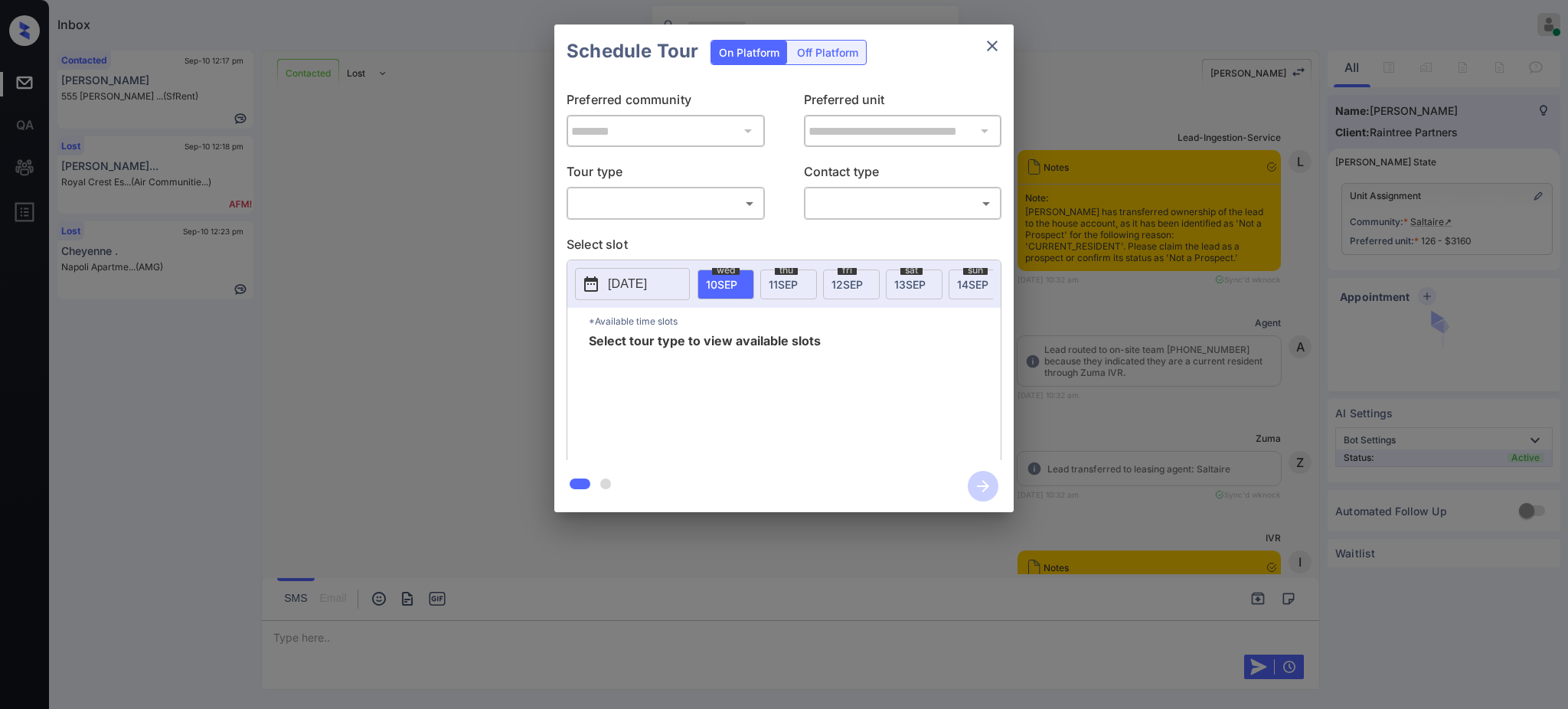
scroll to position [5406, 0]
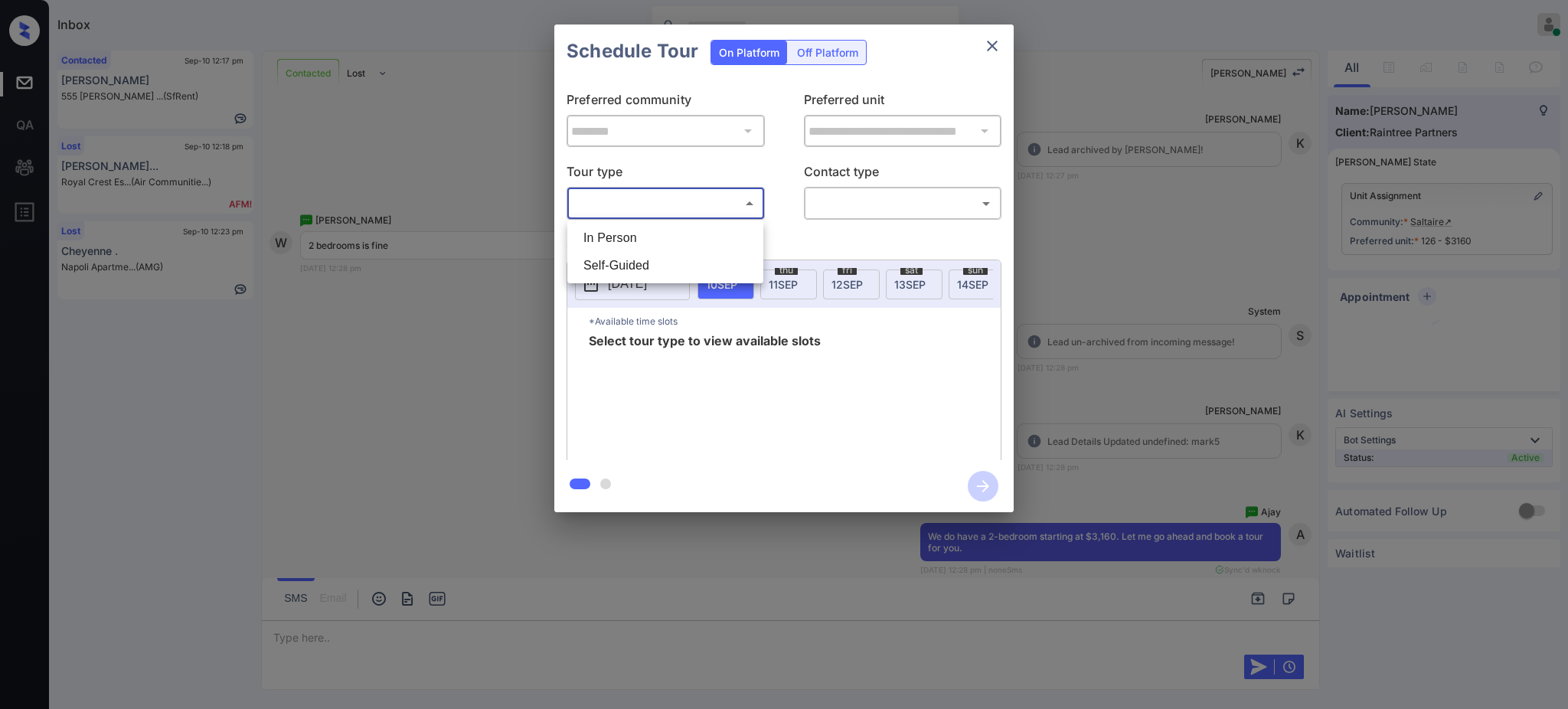
click at [646, 202] on body "Inbox [PERSON_NAME] Online Set yourself offline Set yourself on break Profile S…" at bounding box center [784, 354] width 1568 height 709
click at [642, 230] on li "In Person" at bounding box center [665, 238] width 188 height 27
type input "********"
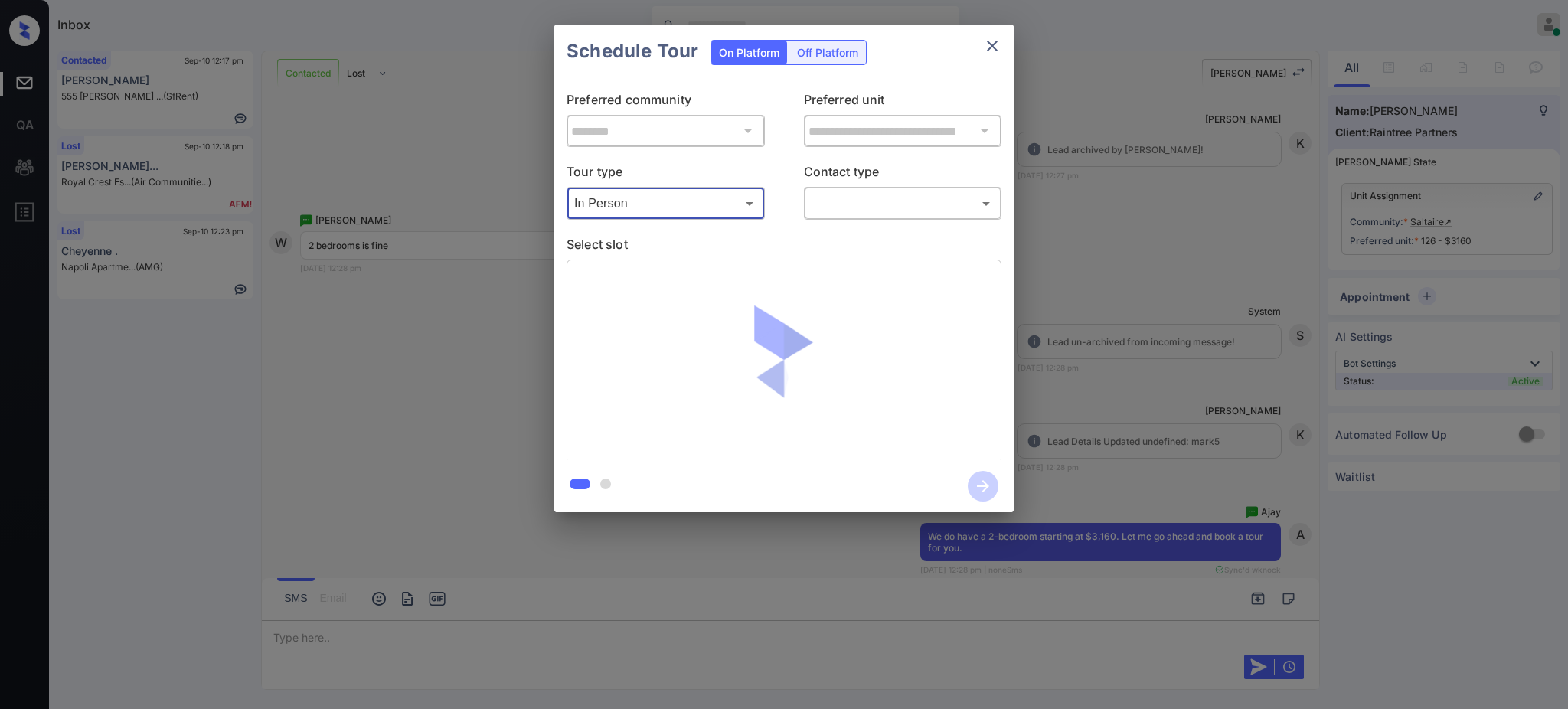
click at [1186, 346] on div "**********" at bounding box center [784, 268] width 1568 height 537
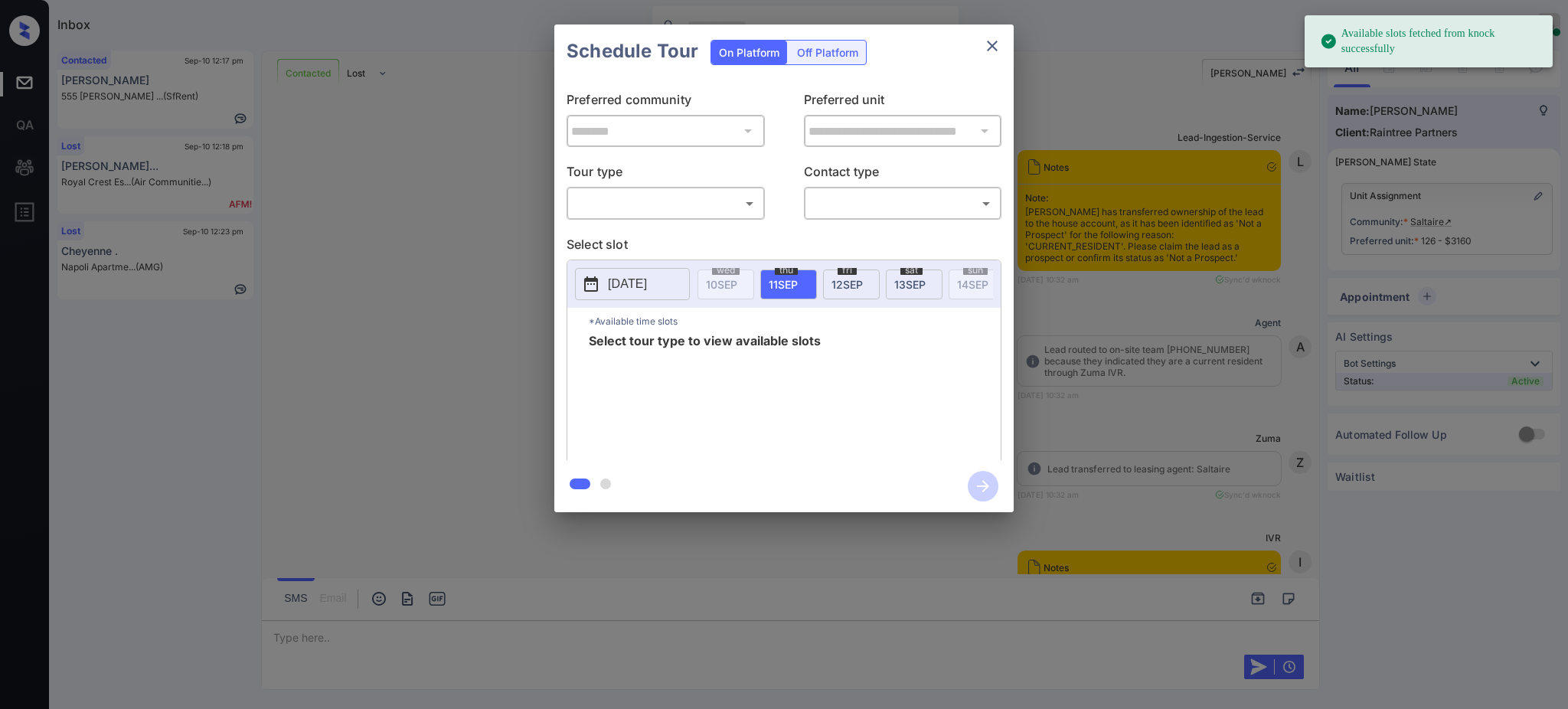
scroll to position [4998, 0]
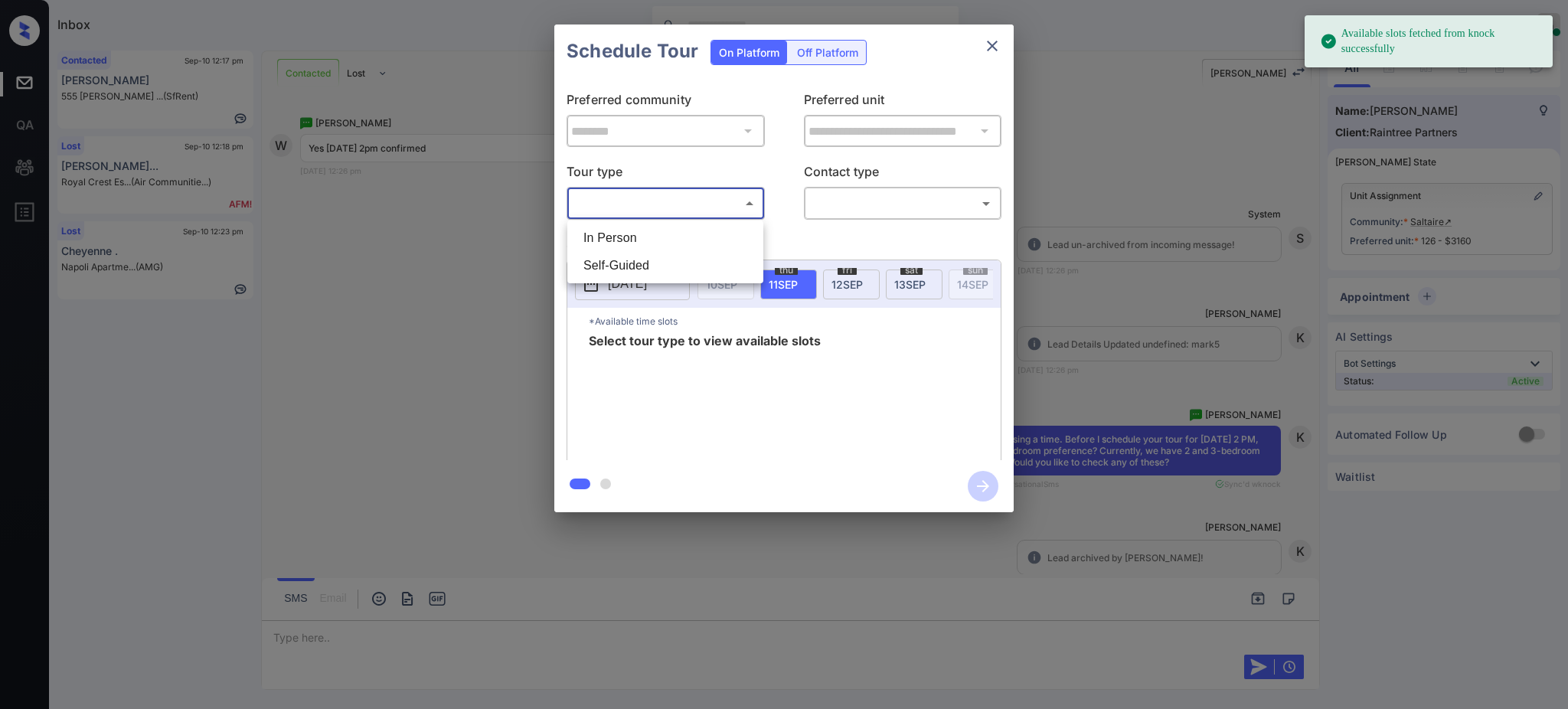
click at [705, 197] on body "Available slots fetched from knock successfully Inbox [PERSON_NAME] Online Set …" at bounding box center [784, 354] width 1568 height 709
click at [632, 236] on li "In Person" at bounding box center [665, 238] width 188 height 27
type input "********"
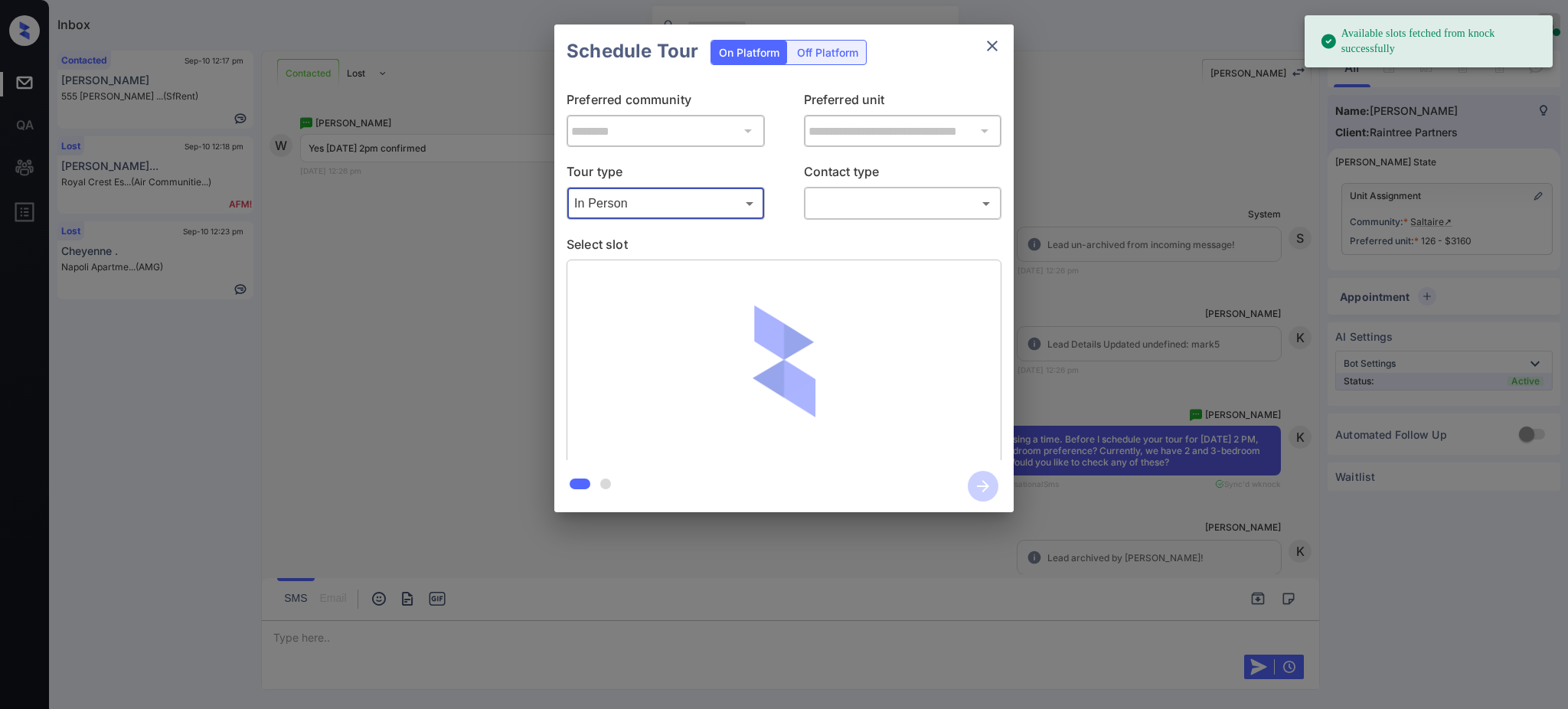
click at [872, 208] on body "Available slots fetched from knock successfully Inbox [PERSON_NAME] Online Set …" at bounding box center [784, 354] width 1568 height 709
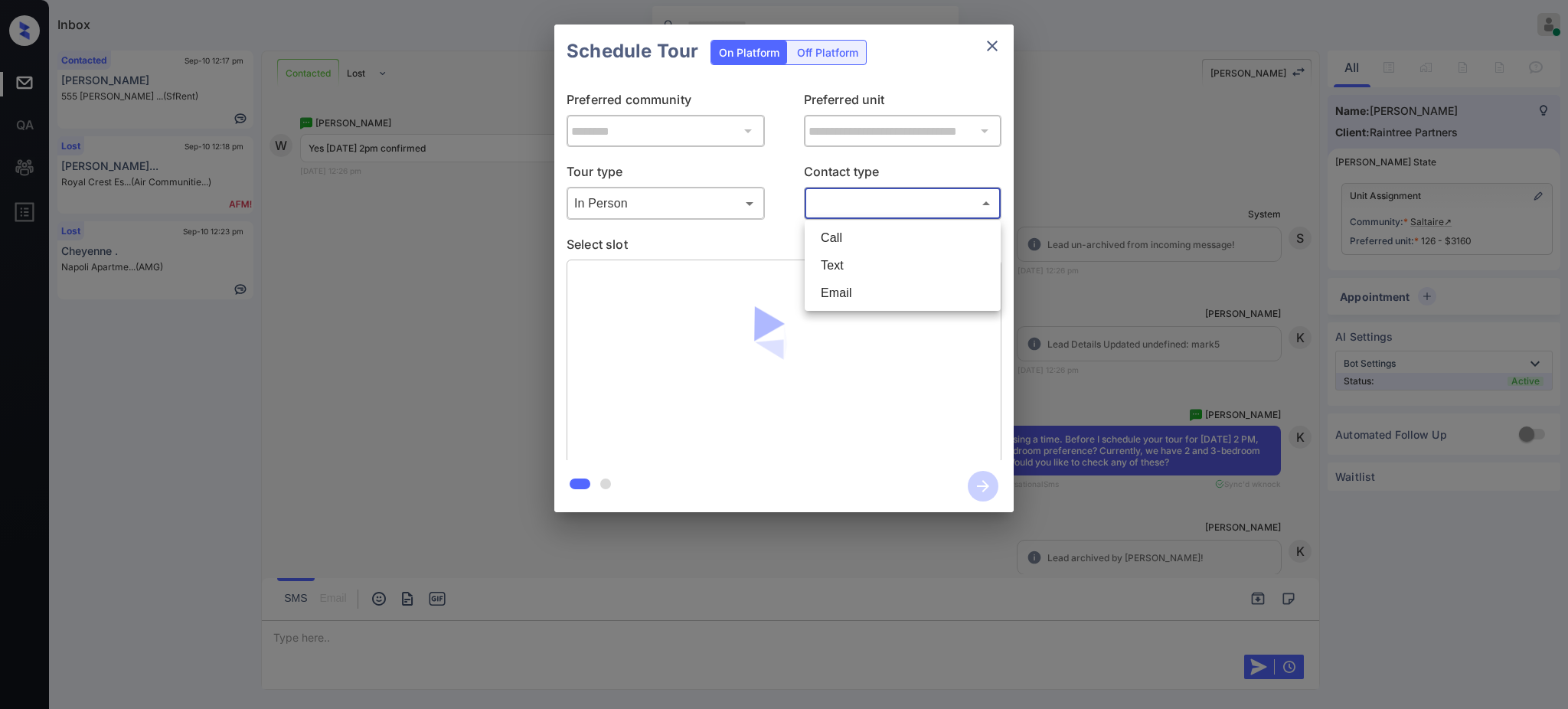
click at [845, 269] on li "Text" at bounding box center [903, 265] width 188 height 27
type input "****"
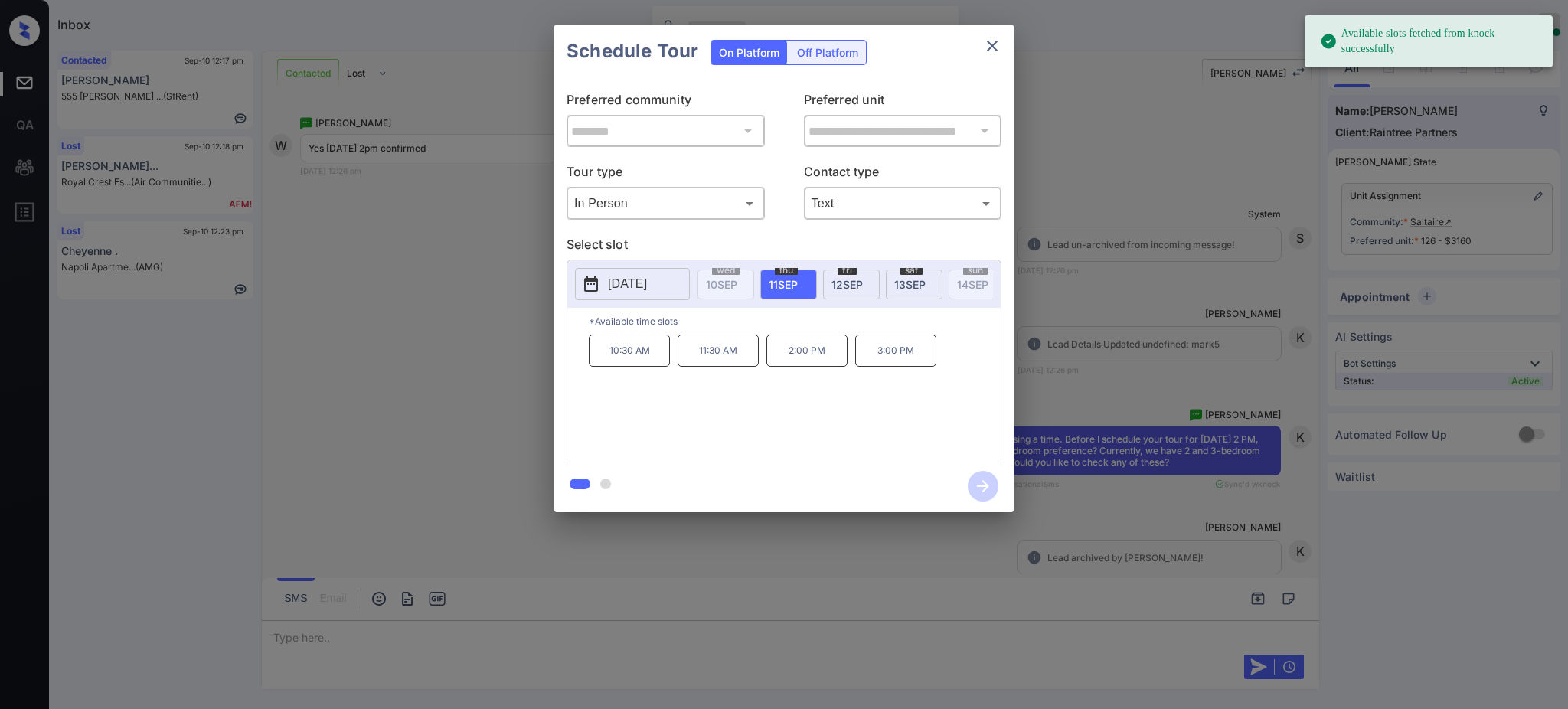
click at [790, 281] on span "11 SEP" at bounding box center [782, 284] width 29 height 13
click at [798, 367] on p "2:00 PM" at bounding box center [807, 350] width 81 height 32
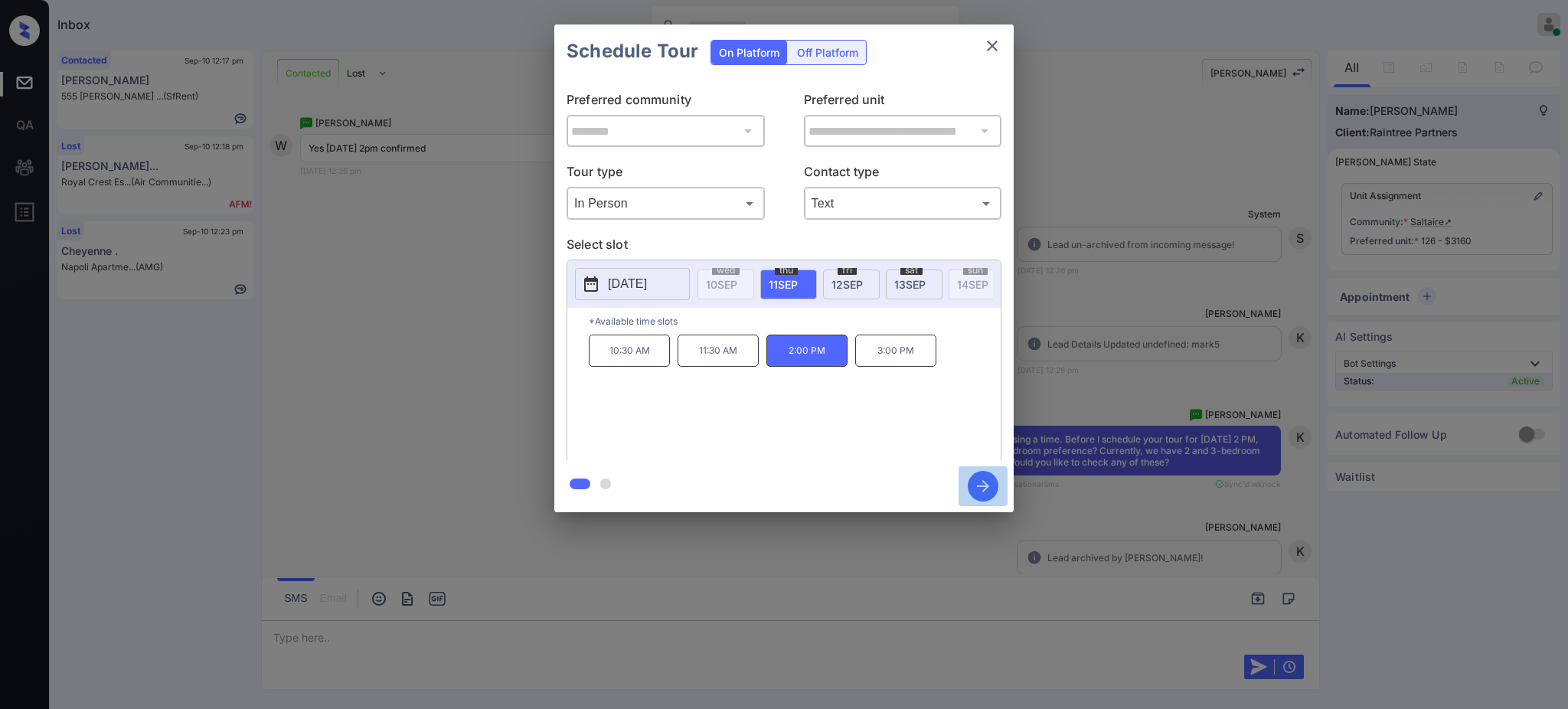
click at [972, 484] on icon "button" at bounding box center [983, 485] width 30 height 30
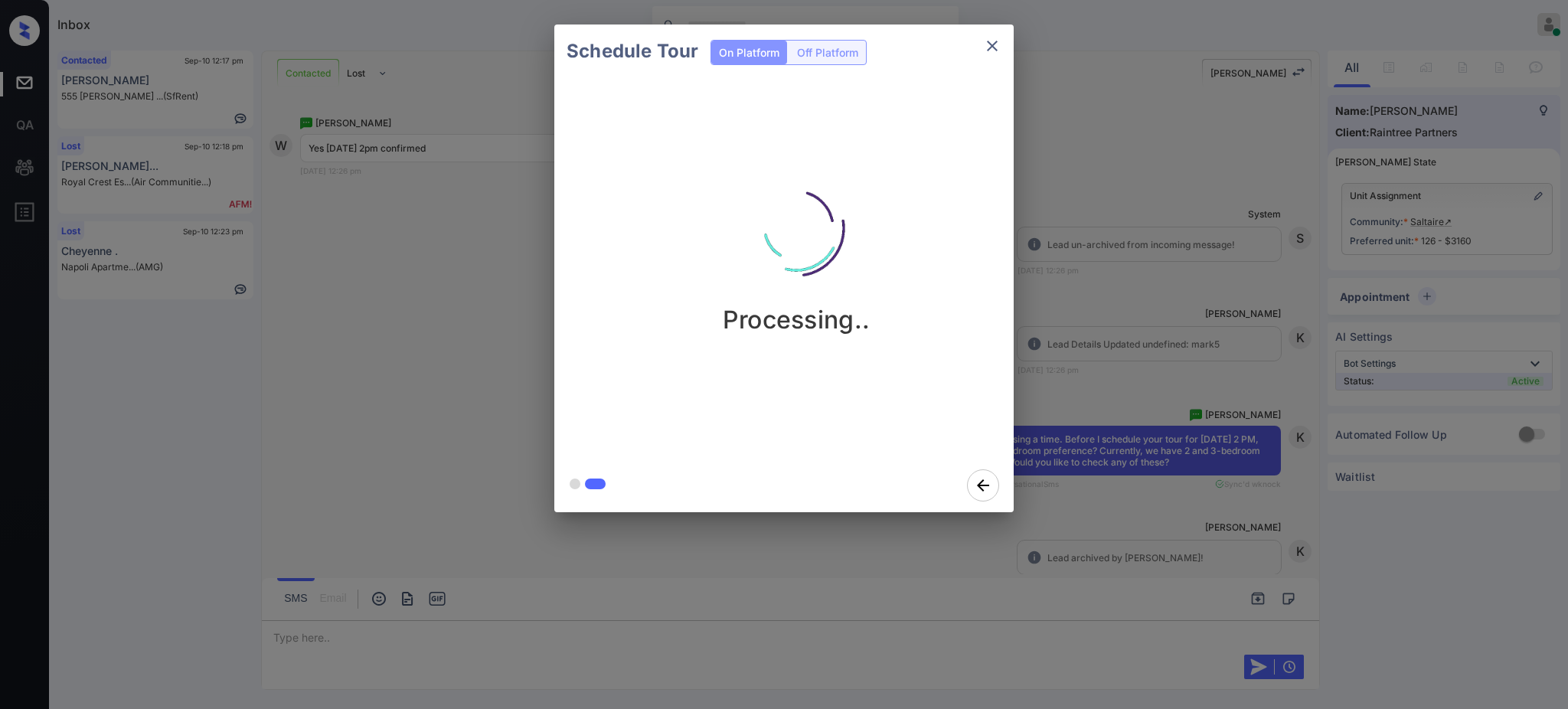
click at [1190, 430] on div "Schedule Tour On Platform Off Platform Processing.." at bounding box center [784, 268] width 1568 height 537
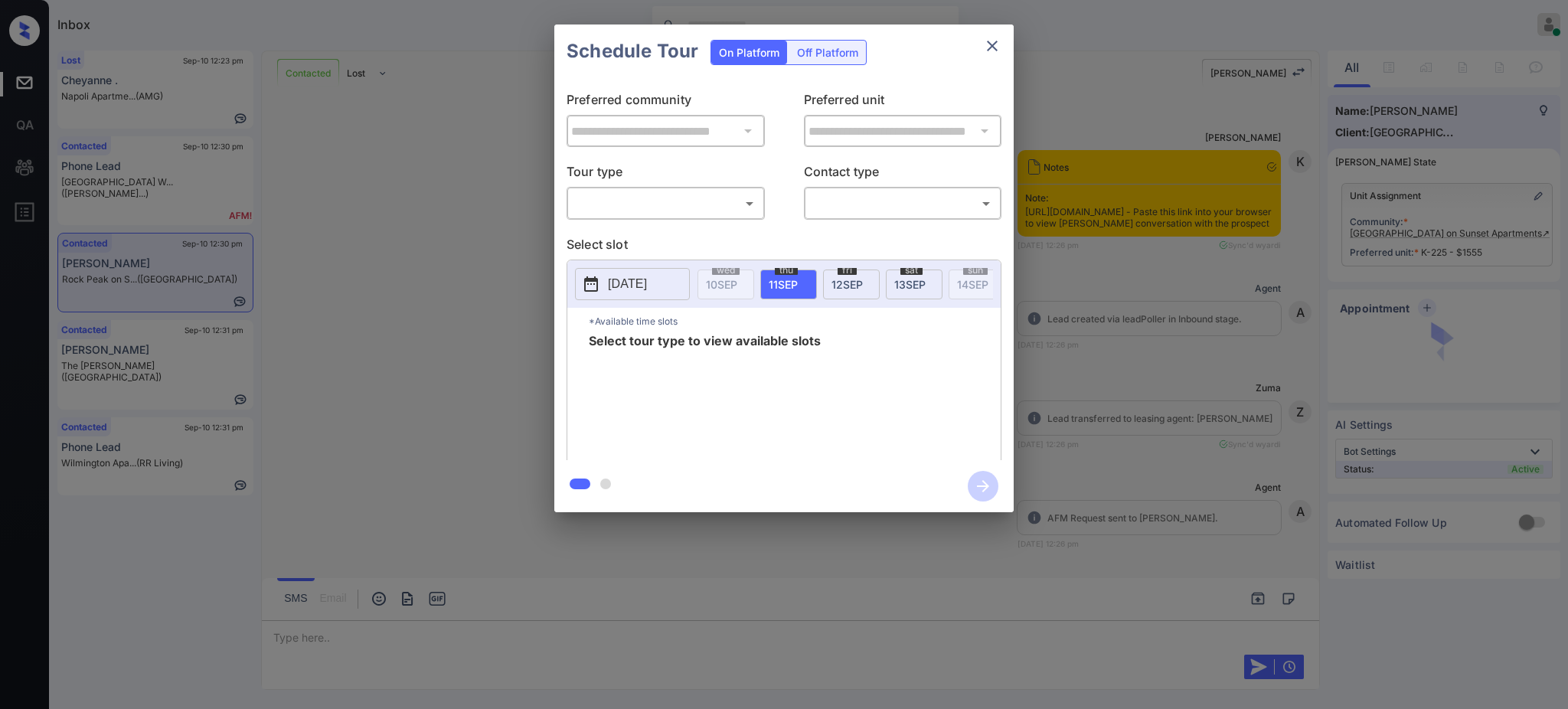
scroll to position [2298, 0]
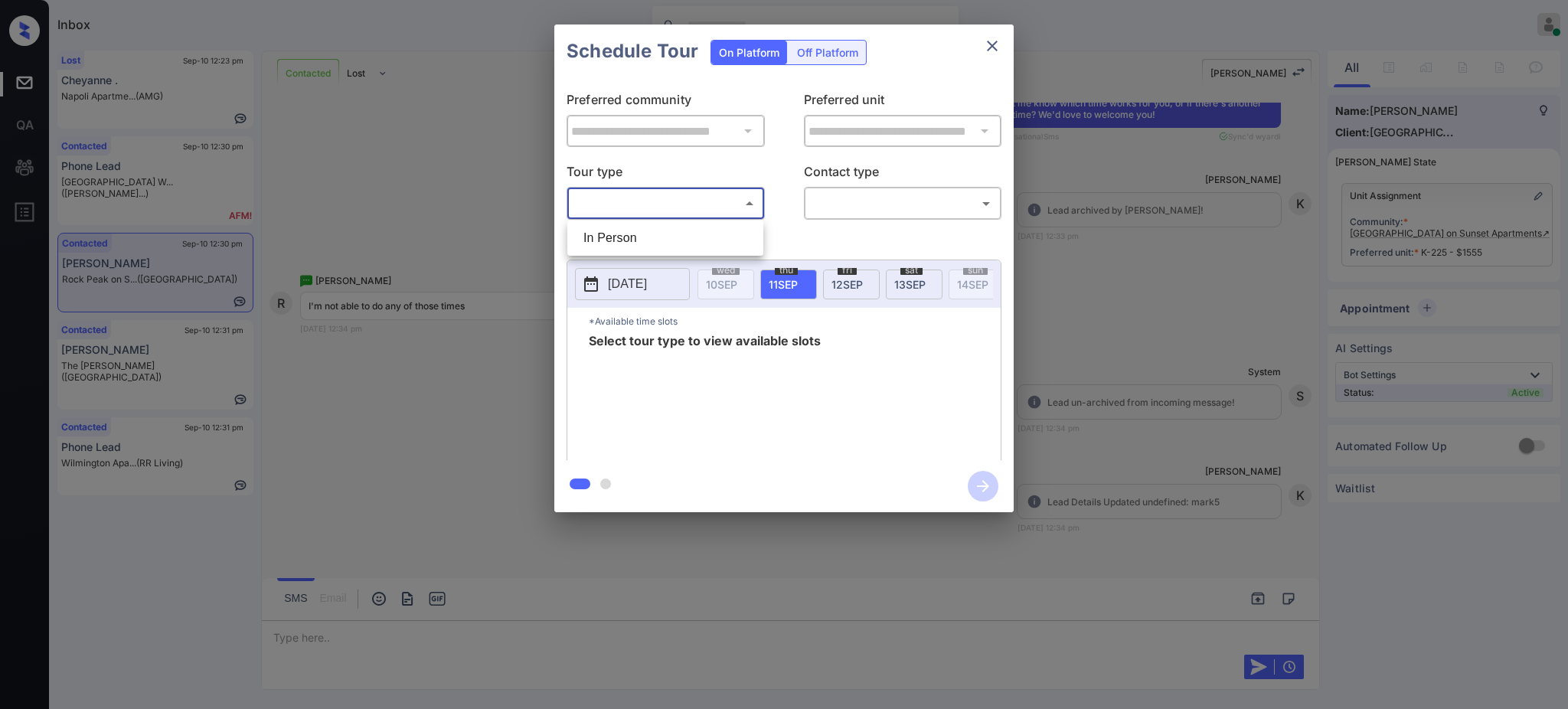
click at [613, 203] on body "Inbox Ajay Kumar Online Set yourself offline Set yourself on break Profile Swit…" at bounding box center [784, 354] width 1568 height 709
click at [644, 239] on li "In Person" at bounding box center [665, 238] width 188 height 27
type input "********"
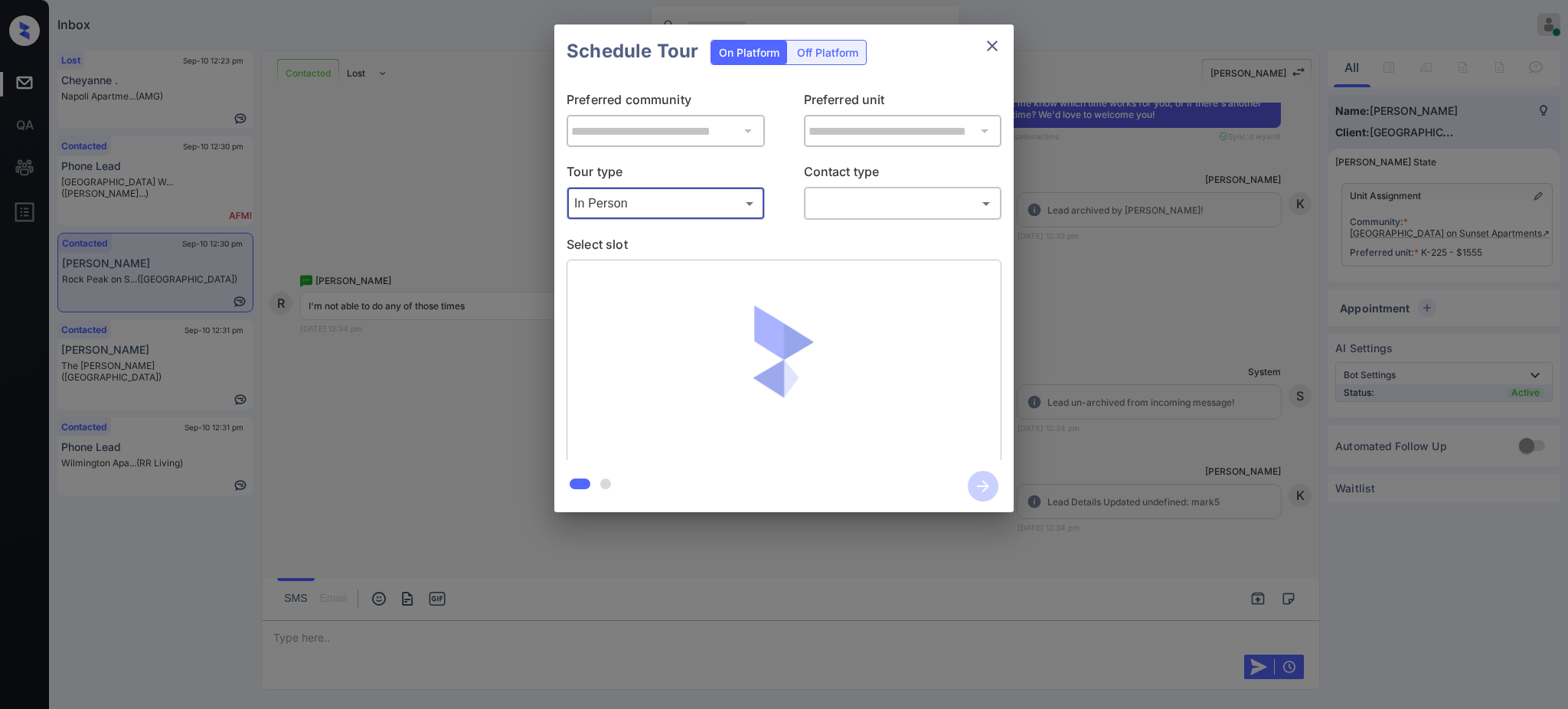
click at [847, 196] on body "Inbox Ajay Kumar Online Set yourself offline Set yourself on break Profile Swit…" at bounding box center [784, 354] width 1568 height 709
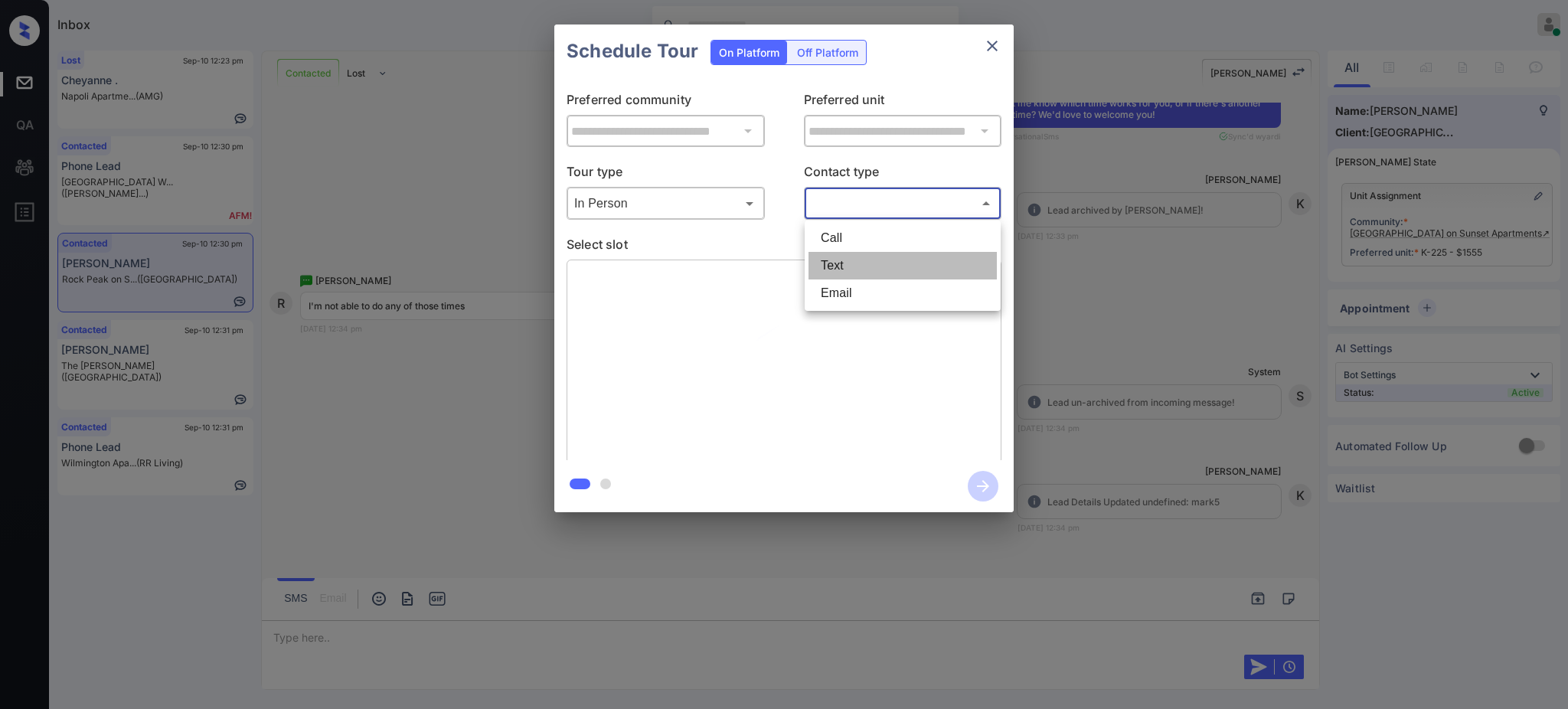
click at [835, 262] on li "Text" at bounding box center [903, 265] width 188 height 27
type input "****"
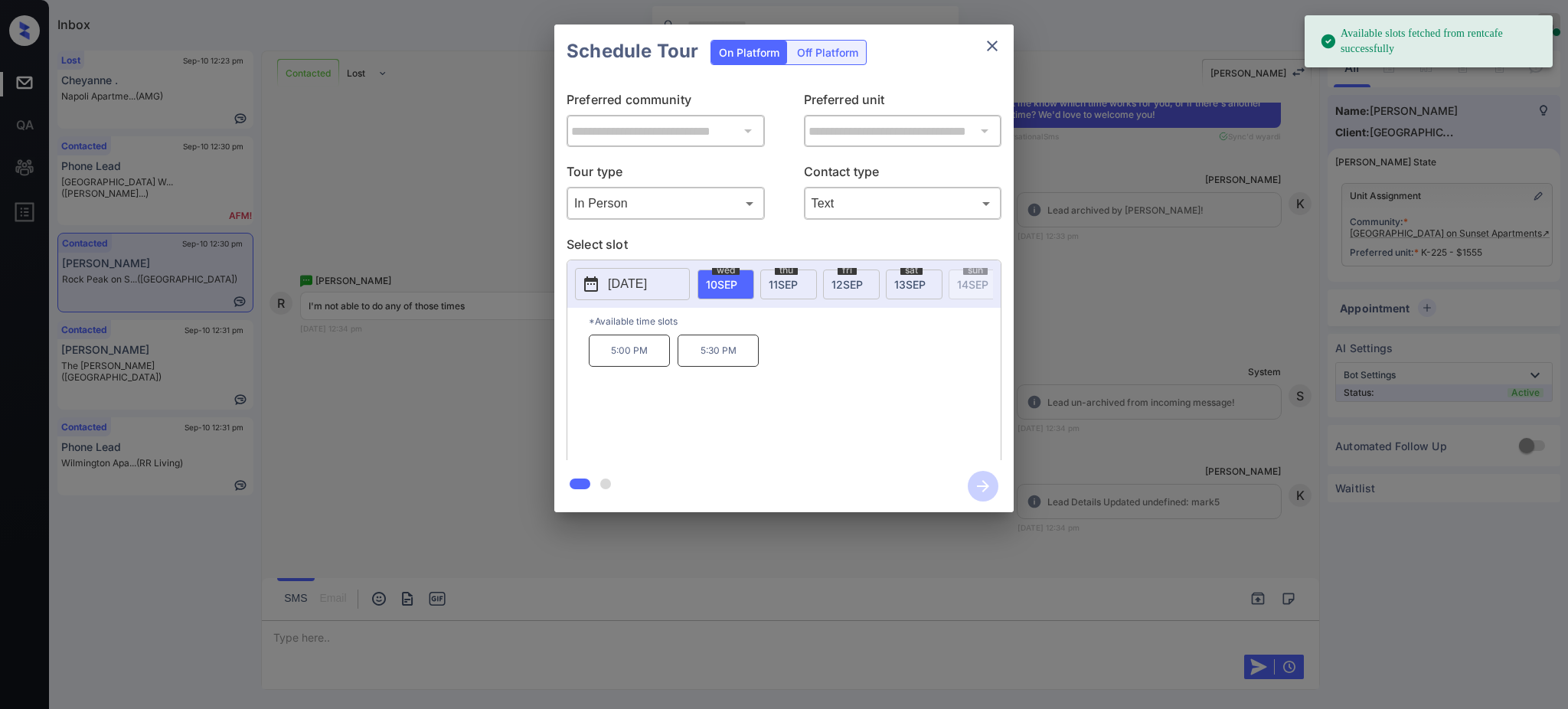
click at [778, 273] on span "thu" at bounding box center [786, 270] width 23 height 9
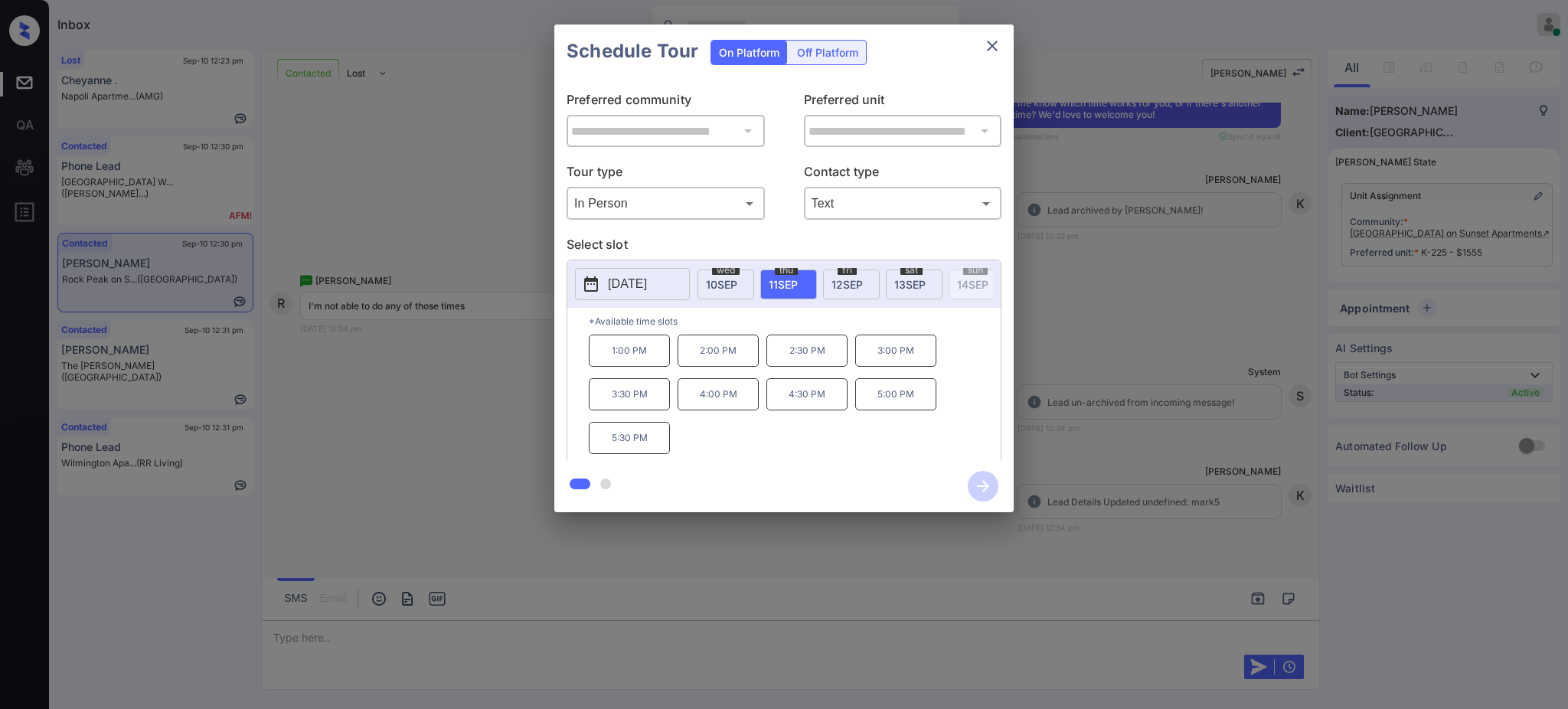
click at [831, 278] on span "12 SEP" at bounding box center [847, 284] width 31 height 13
click at [892, 287] on div "sat 13 SEP" at bounding box center [914, 284] width 57 height 30
click at [647, 280] on p "[DATE]" at bounding box center [627, 284] width 39 height 19
drag, startPoint x: 1103, startPoint y: 282, endPoint x: 1106, endPoint y: 271, distance: 11.4
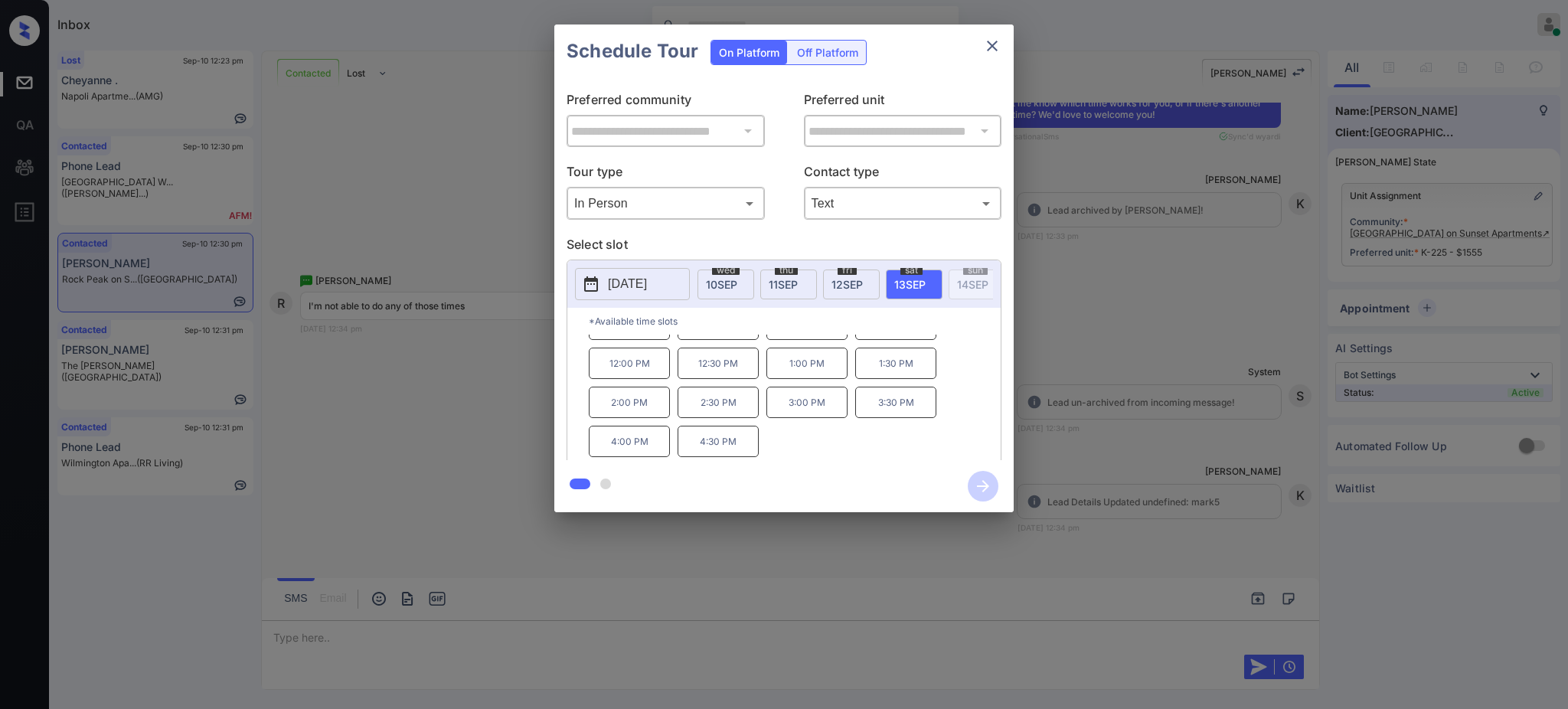
click at [1106, 271] on div "**********" at bounding box center [784, 268] width 1568 height 537
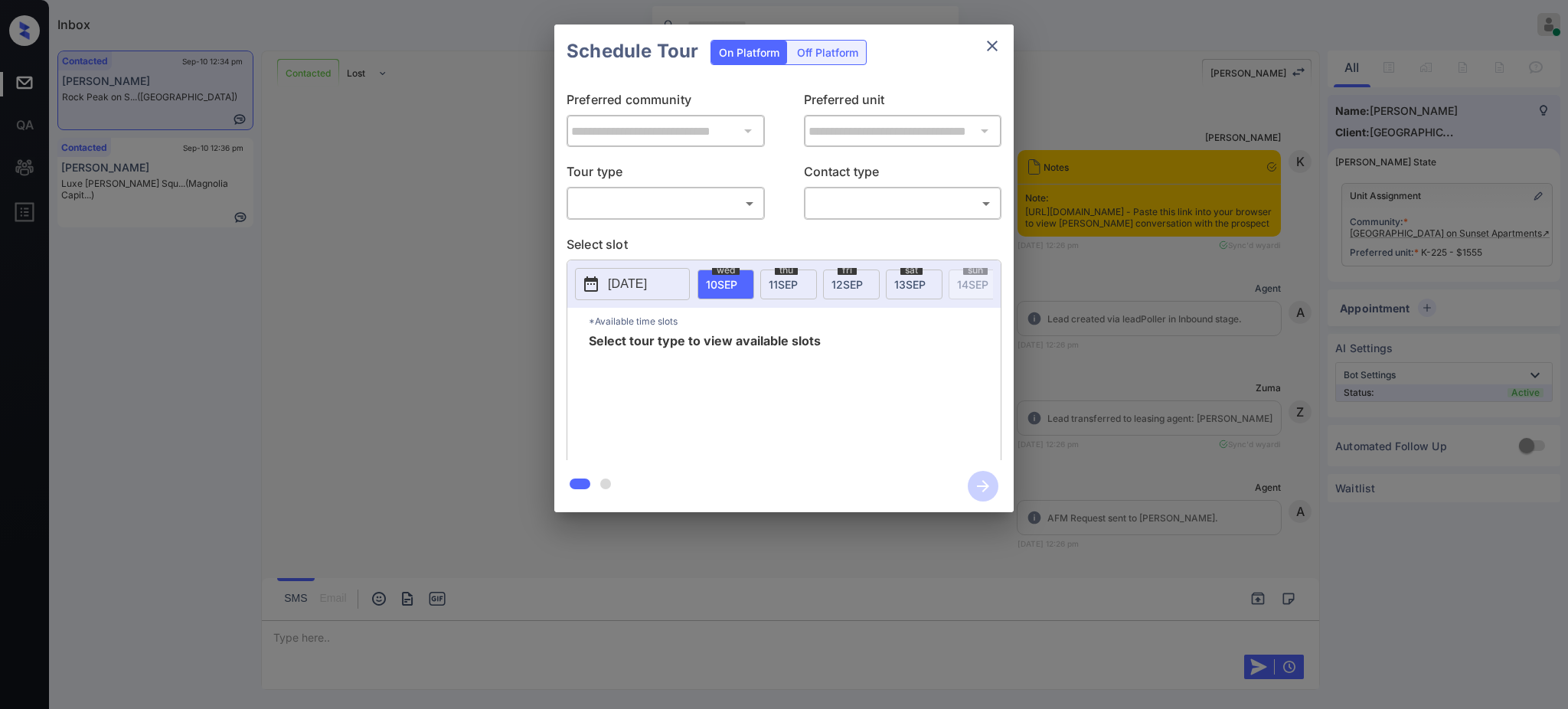
click at [595, 191] on div "​ ​" at bounding box center [665, 203] width 198 height 33
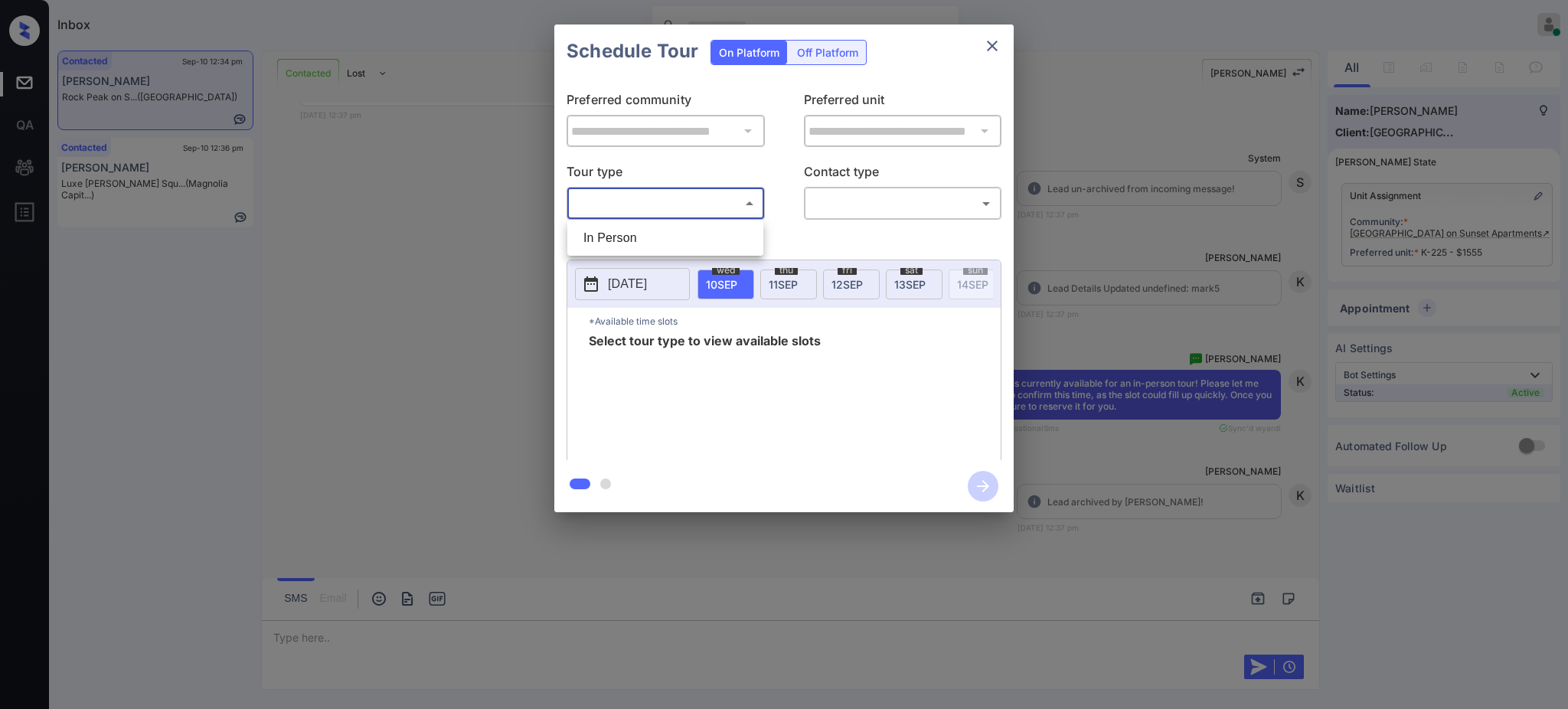
click at [619, 206] on body "Inbox [PERSON_NAME] Online Set yourself offline Set yourself on break Profile S…" at bounding box center [784, 354] width 1568 height 709
drag, startPoint x: 643, startPoint y: 230, endPoint x: 762, endPoint y: 233, distance: 119.0
click at [646, 231] on li "In Person" at bounding box center [665, 238] width 188 height 27
type input "********"
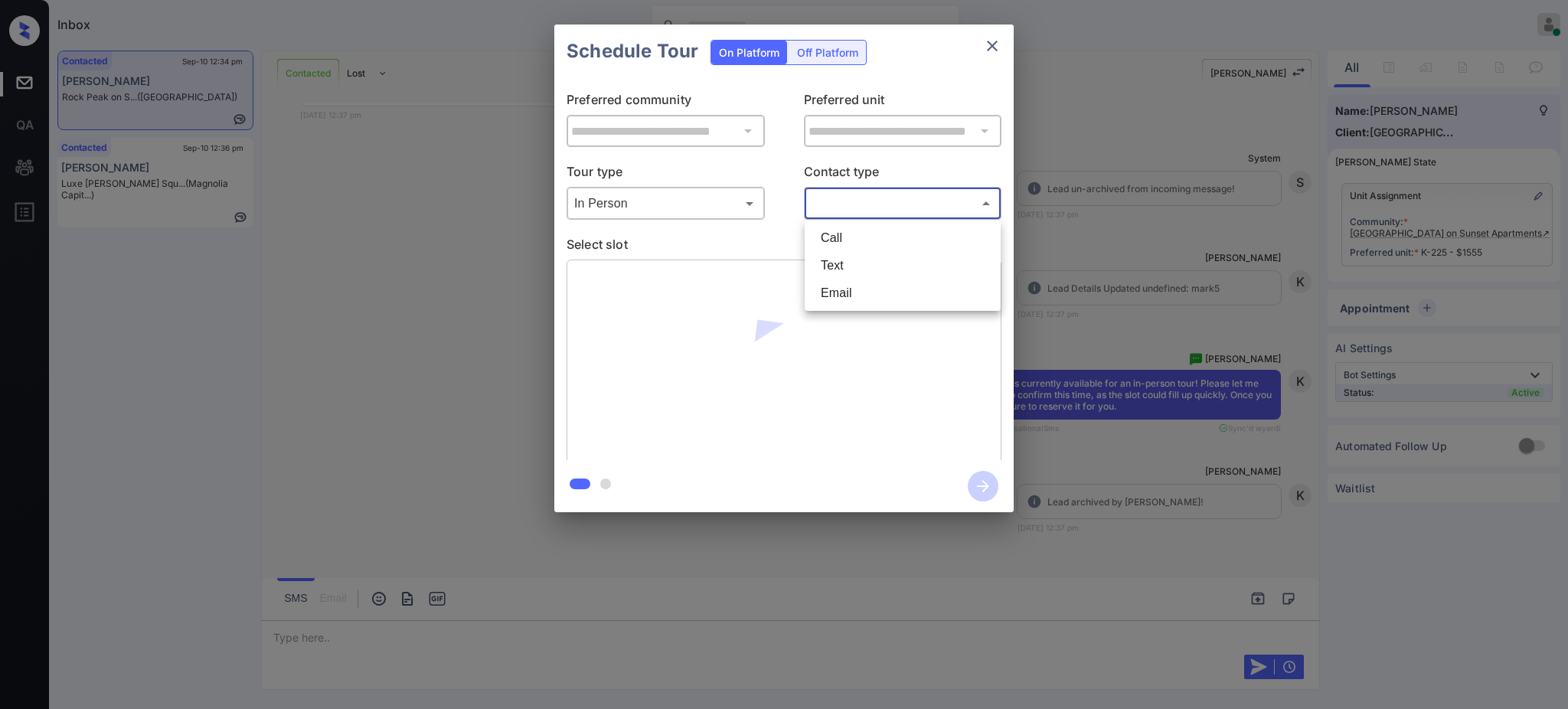
click at [886, 207] on body "Inbox [PERSON_NAME] Online Set yourself offline Set yourself on break Profile S…" at bounding box center [784, 354] width 1568 height 709
click at [848, 259] on li "Text" at bounding box center [903, 265] width 188 height 27
type input "****"
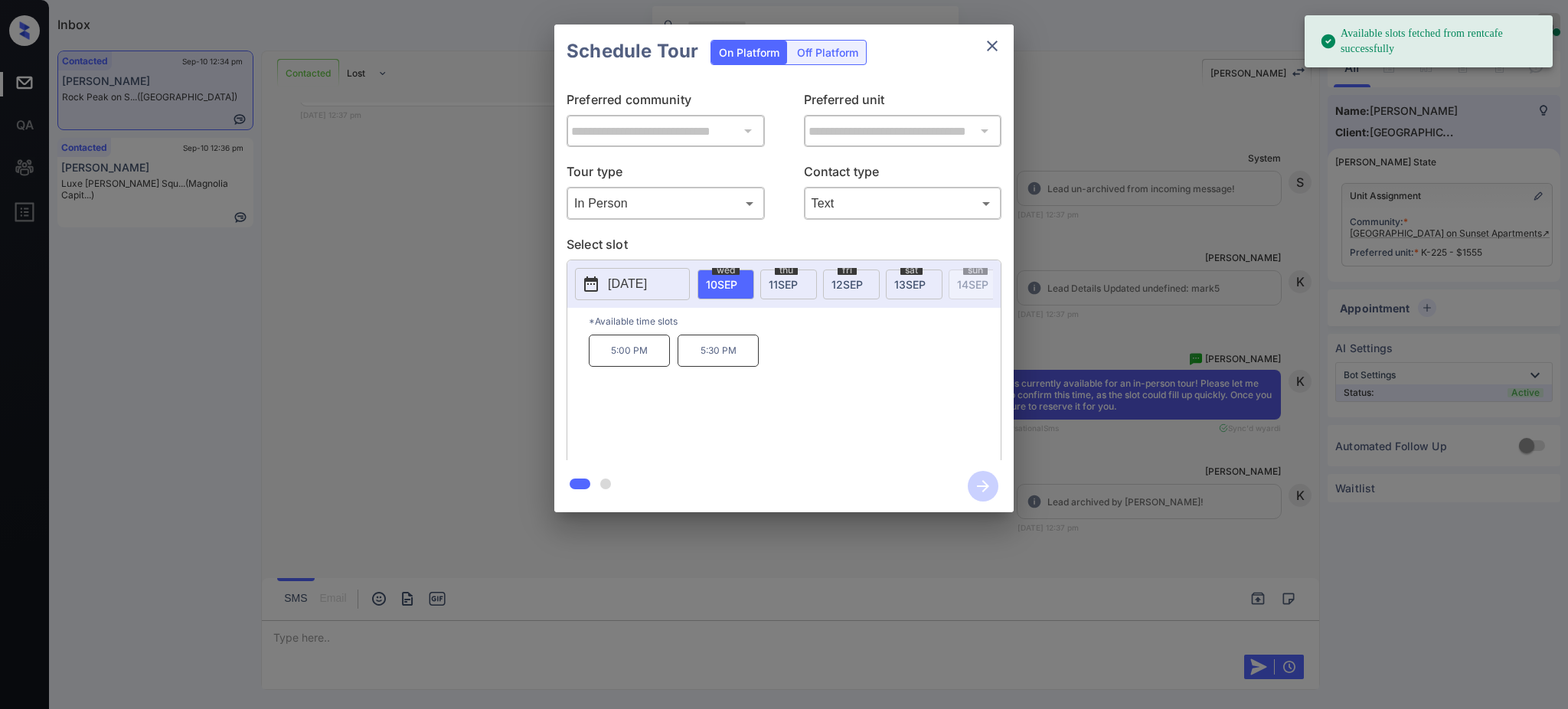
click at [919, 275] on div "[DATE]" at bounding box center [914, 284] width 57 height 30
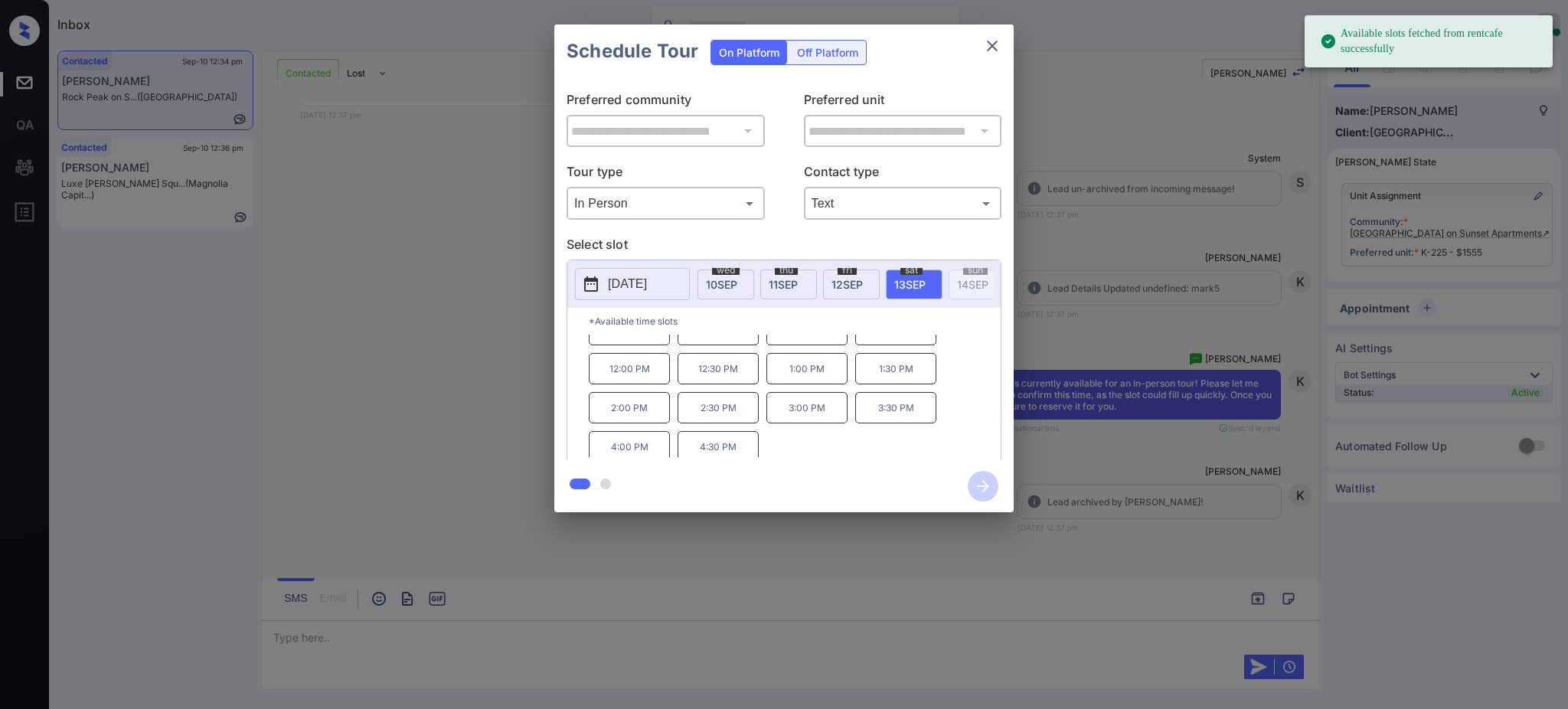
scroll to position [26, 0]
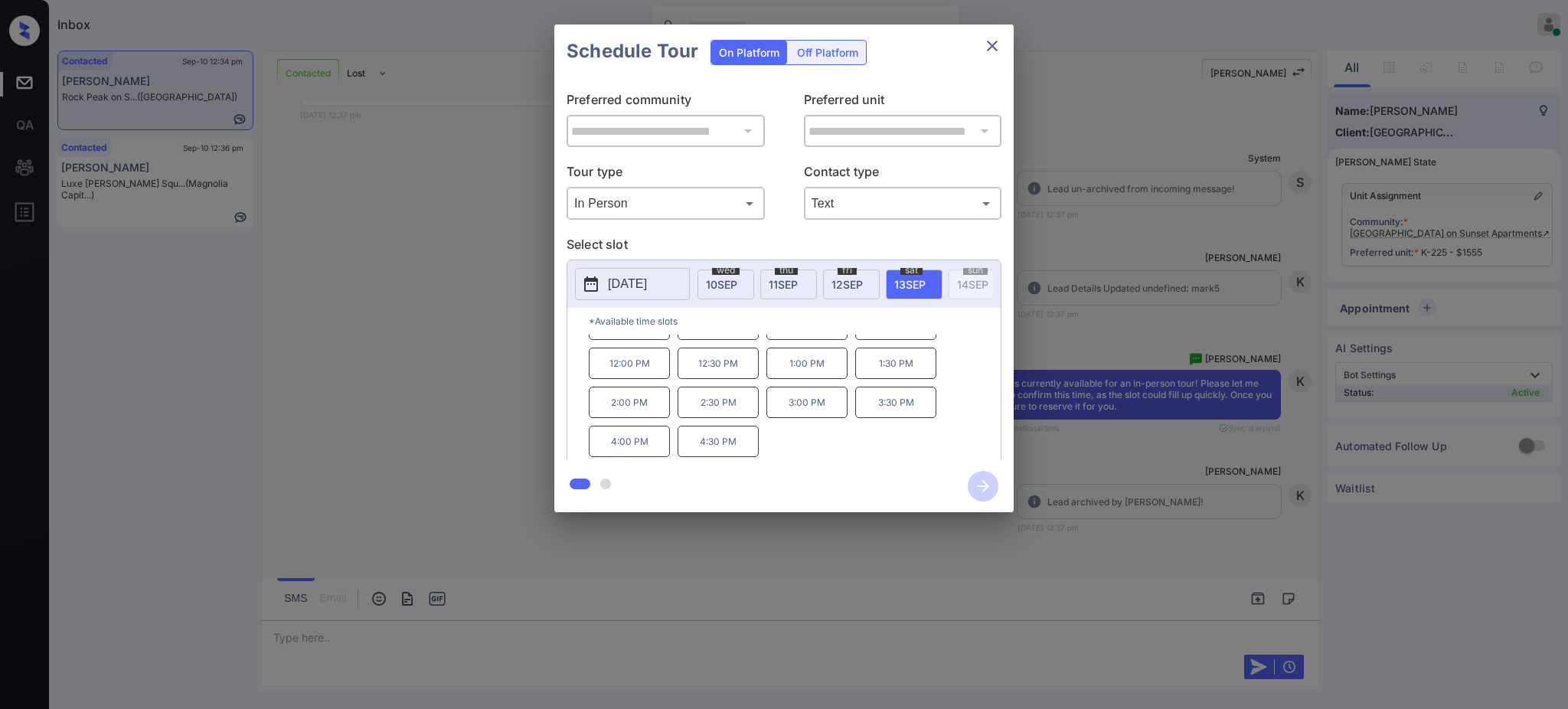
click at [733, 451] on p "4:30 PM" at bounding box center [718, 441] width 81 height 31
click at [977, 479] on icon "button" at bounding box center [983, 485] width 30 height 30
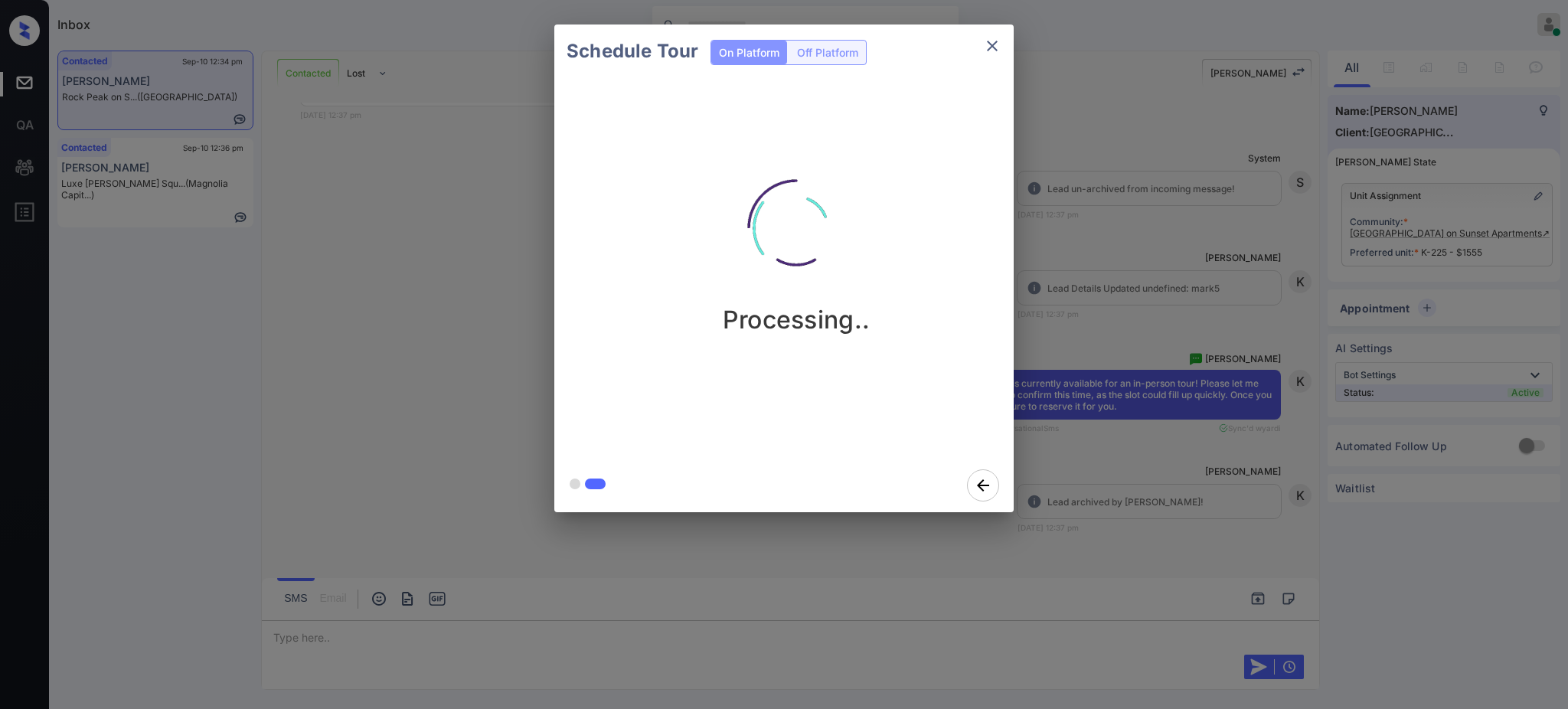
click at [1131, 452] on div "Schedule Tour On Platform Off Platform Processing.." at bounding box center [784, 268] width 1568 height 537
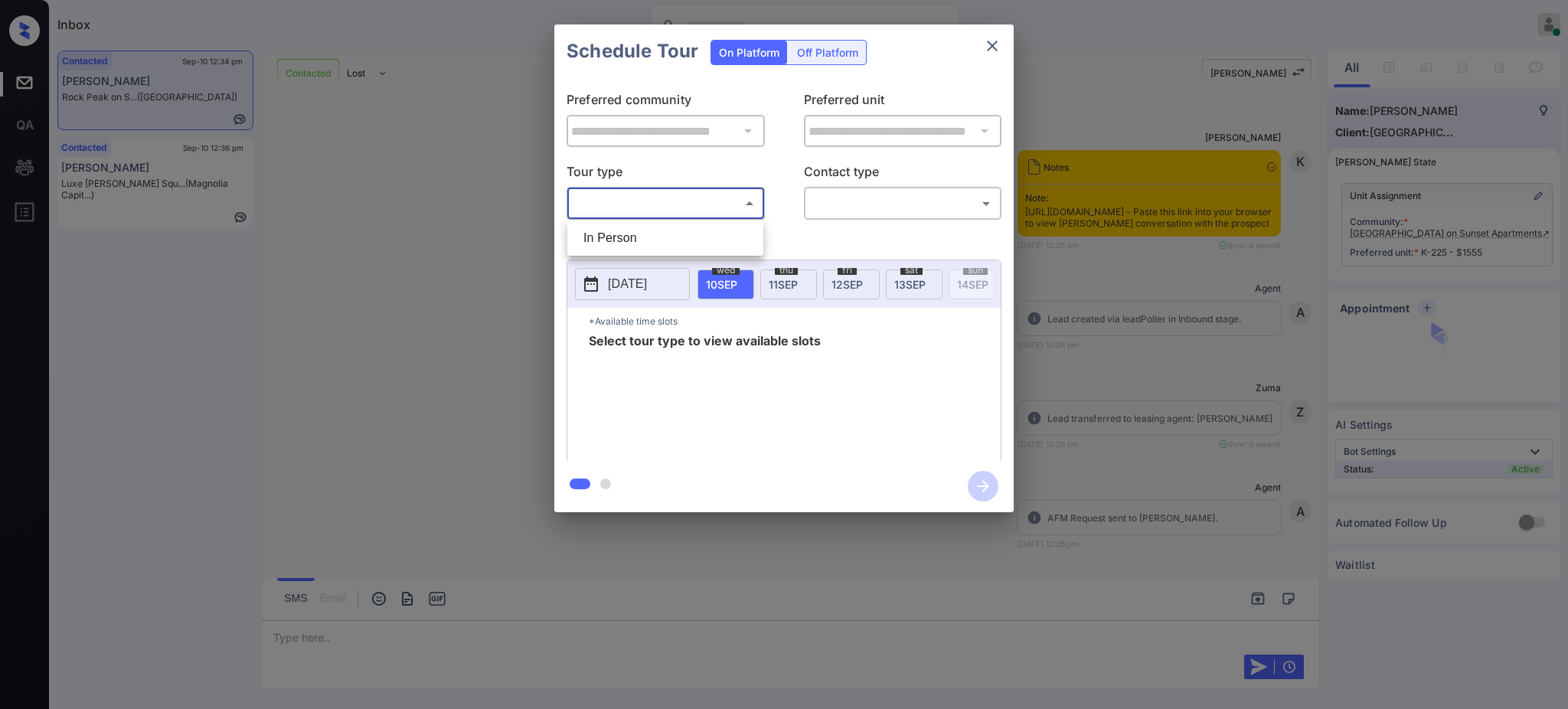
scroll to position [3616, 0]
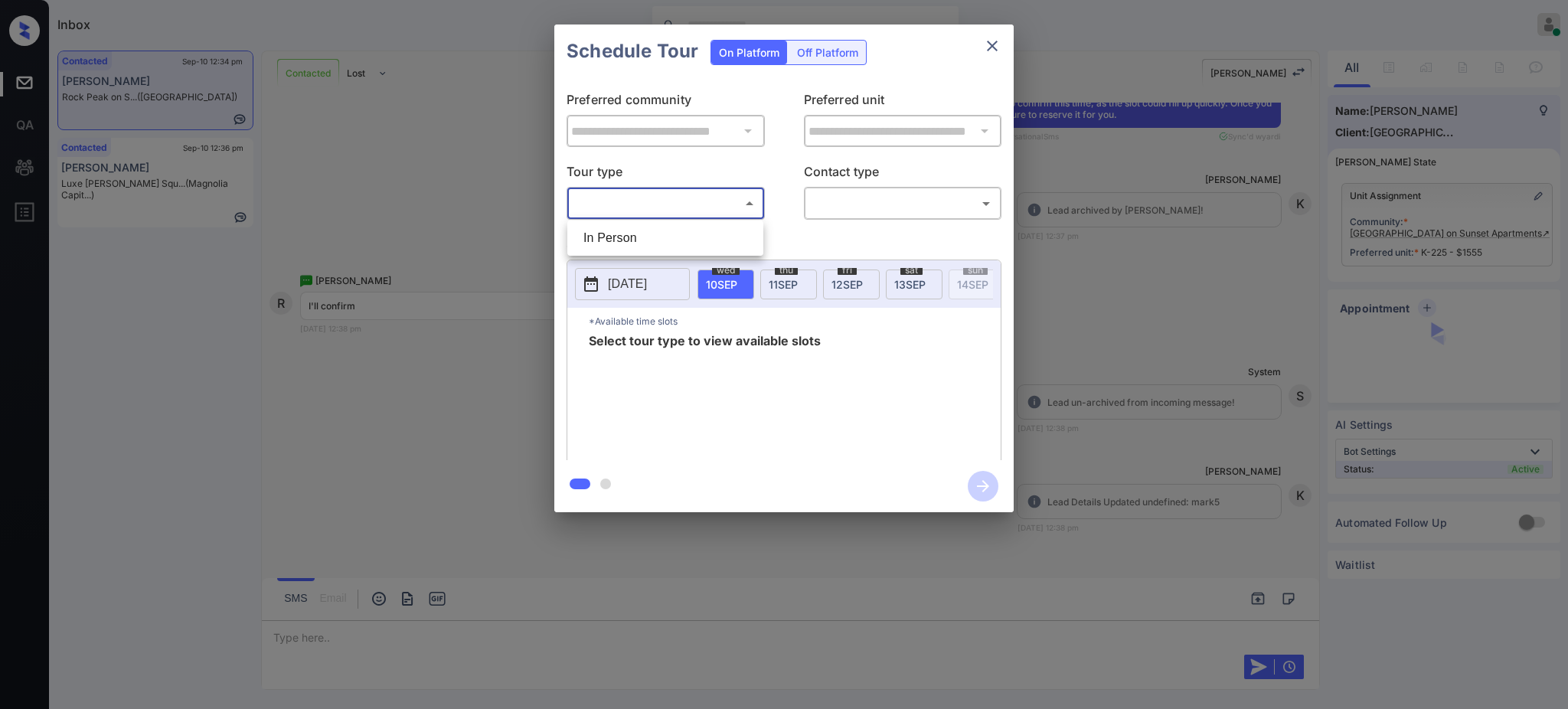
click at [639, 229] on li "In Person" at bounding box center [665, 238] width 188 height 27
type input "********"
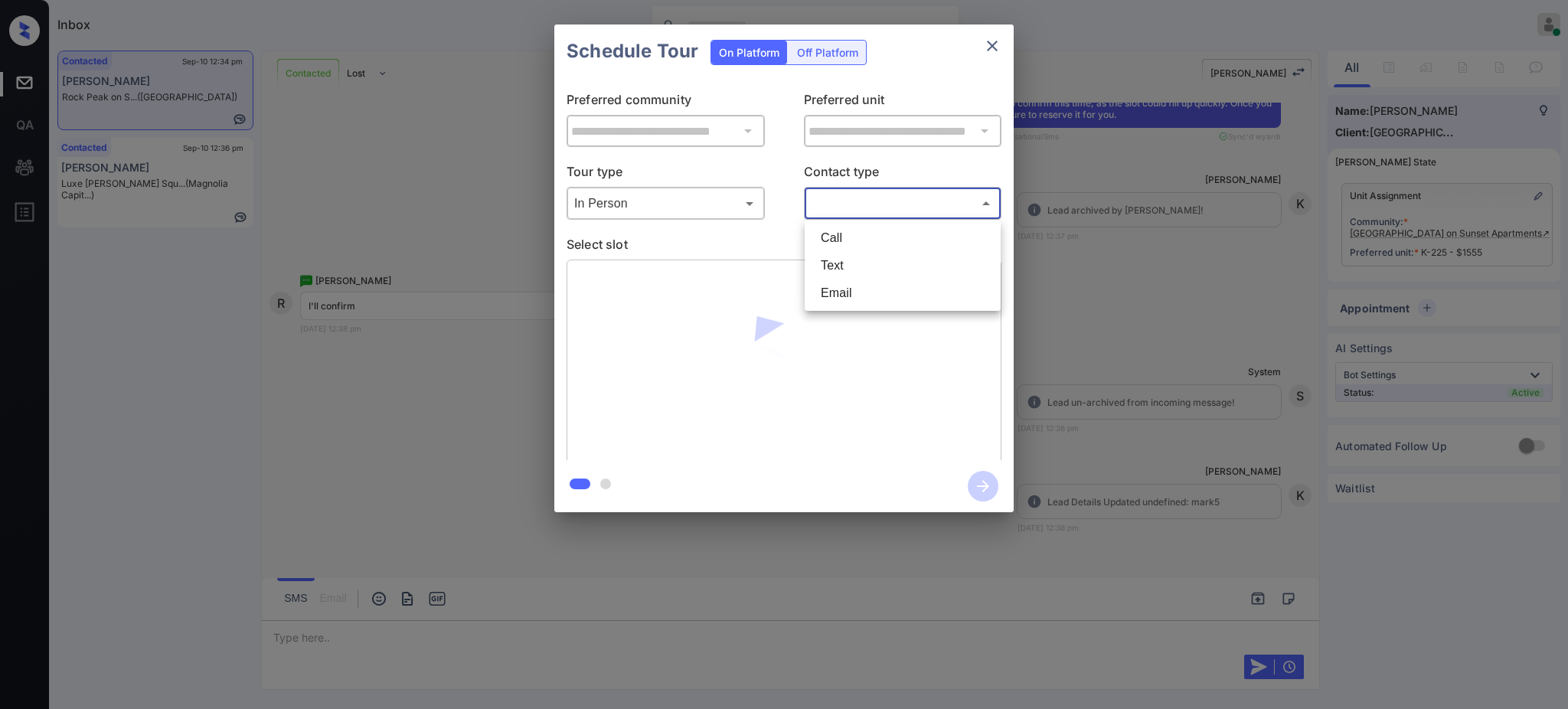
click at [826, 203] on body "Inbox [PERSON_NAME] Online Set yourself offline Set yourself on break Profile S…" at bounding box center [784, 354] width 1568 height 709
click at [840, 271] on li "Text" at bounding box center [903, 265] width 188 height 27
type input "****"
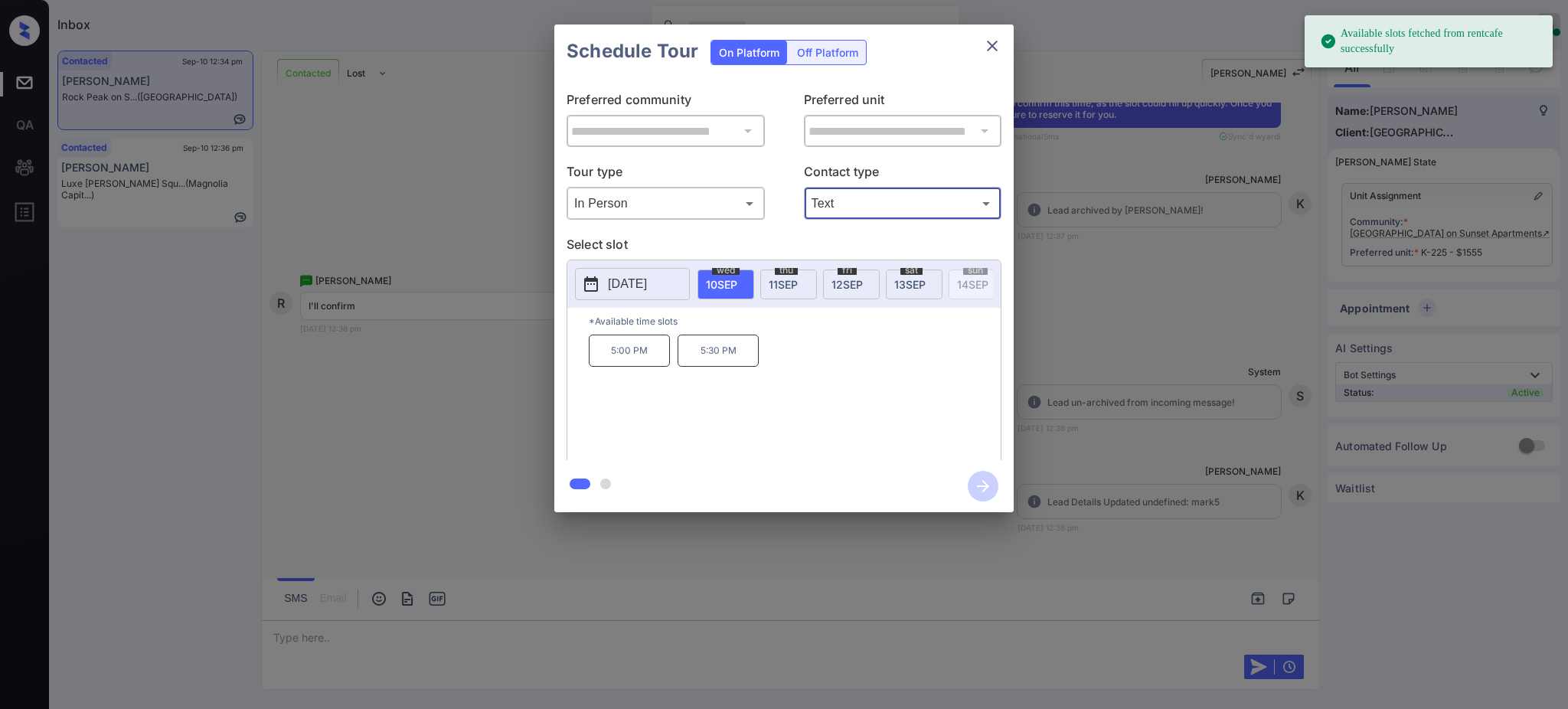
click at [913, 280] on span "[DATE]" at bounding box center [910, 284] width 31 height 13
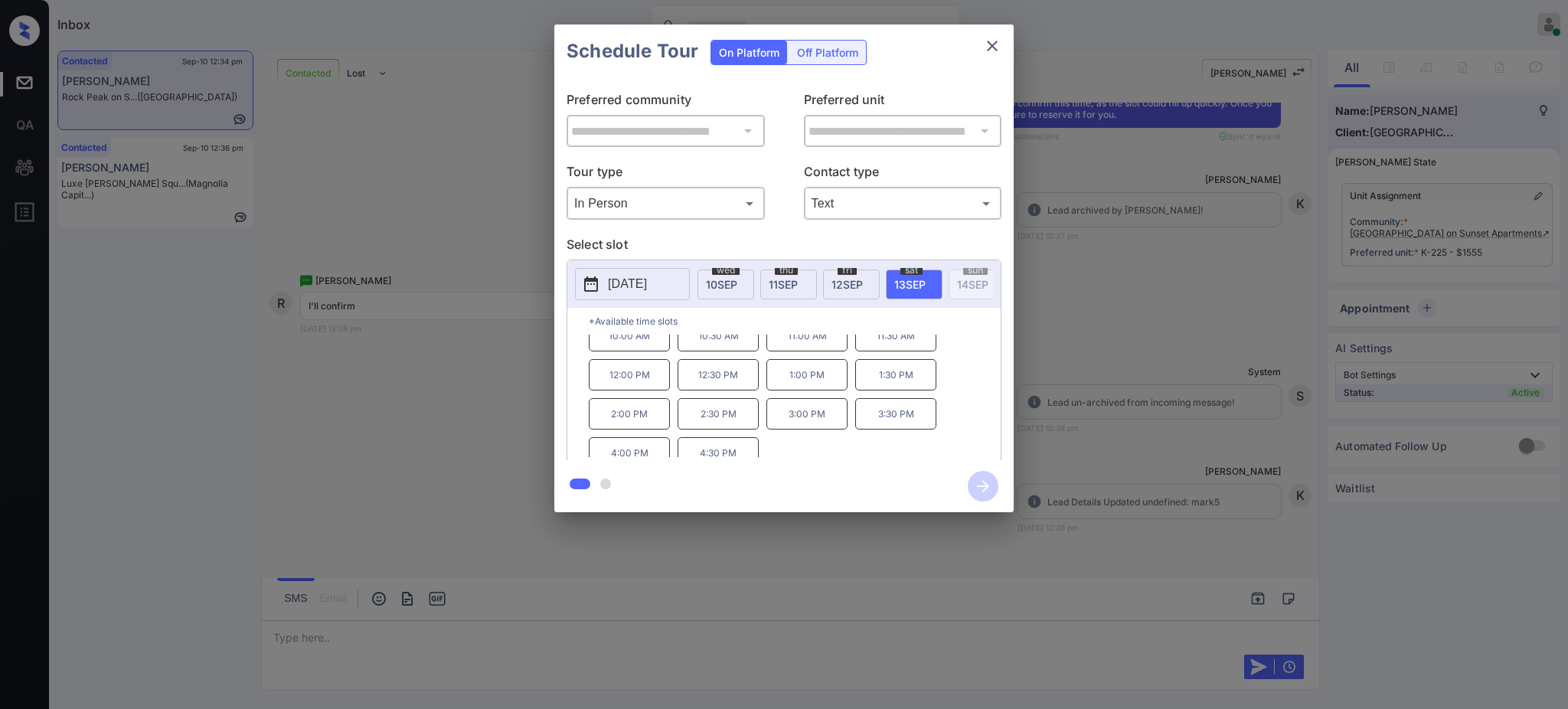
scroll to position [26, 0]
click at [659, 454] on p "4:00 PM" at bounding box center [629, 441] width 81 height 31
click at [981, 484] on icon "button" at bounding box center [983, 485] width 30 height 30
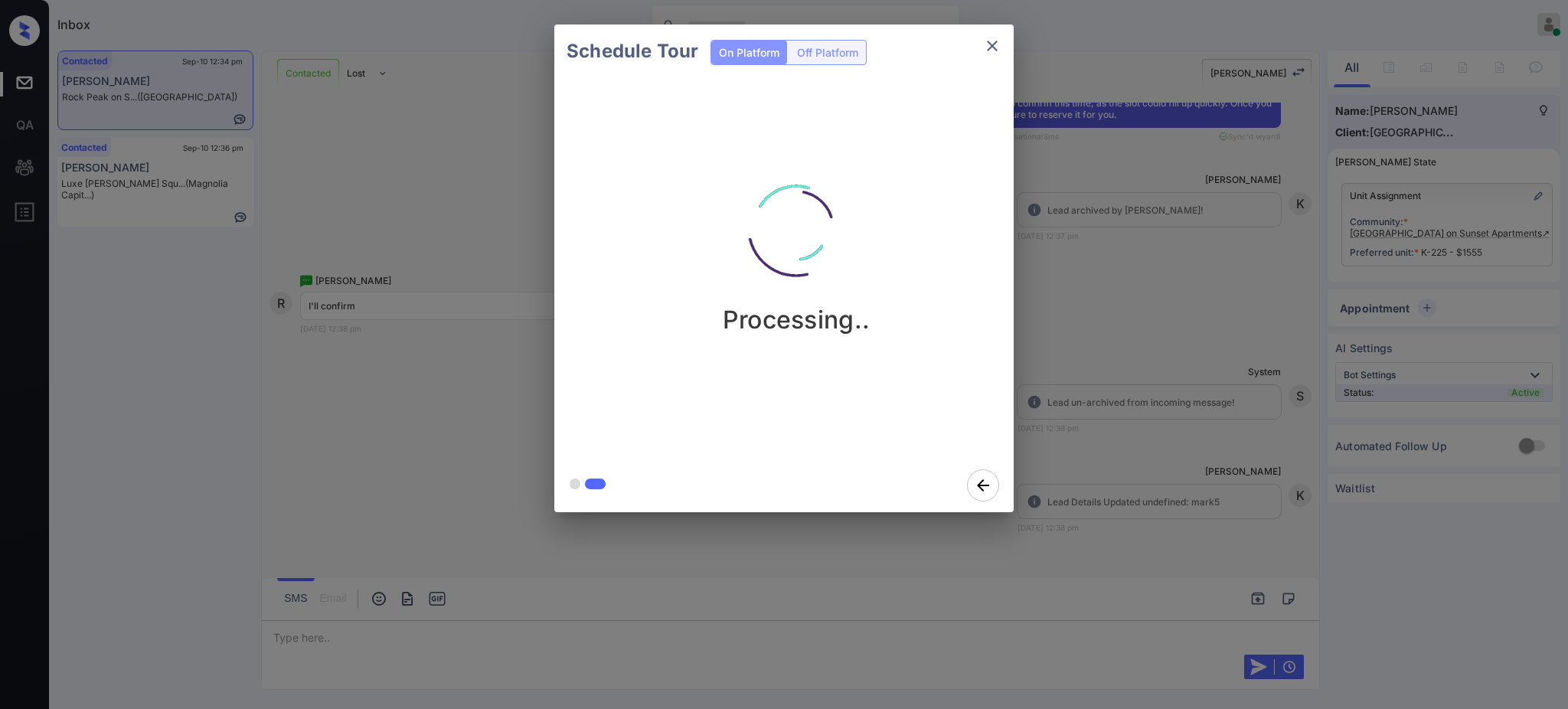
click at [1188, 385] on div "Schedule Tour On Platform Off Platform Processing.." at bounding box center [784, 268] width 1568 height 537
